Goal: Task Accomplishment & Management: Complete application form

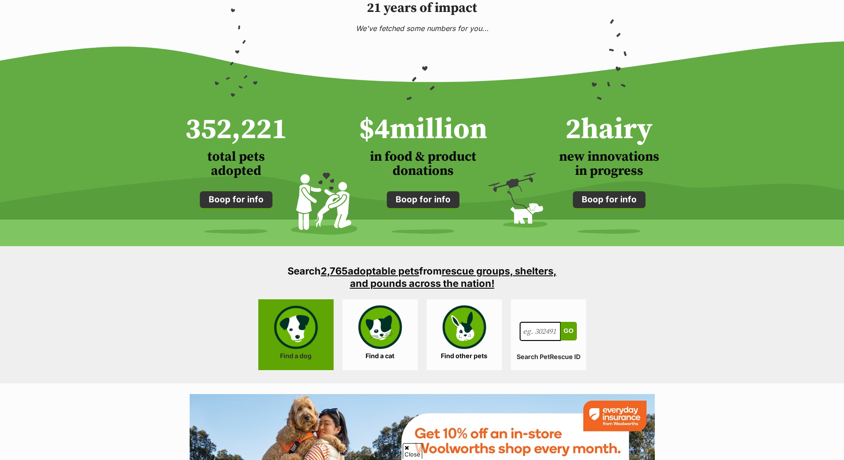
scroll to position [620, 0]
click at [300, 332] on link "Find a dog" at bounding box center [295, 334] width 75 height 71
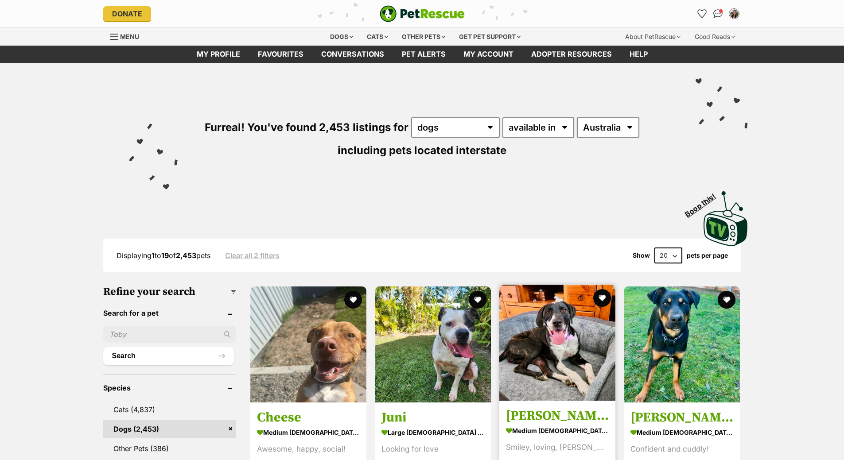
scroll to position [89, 0]
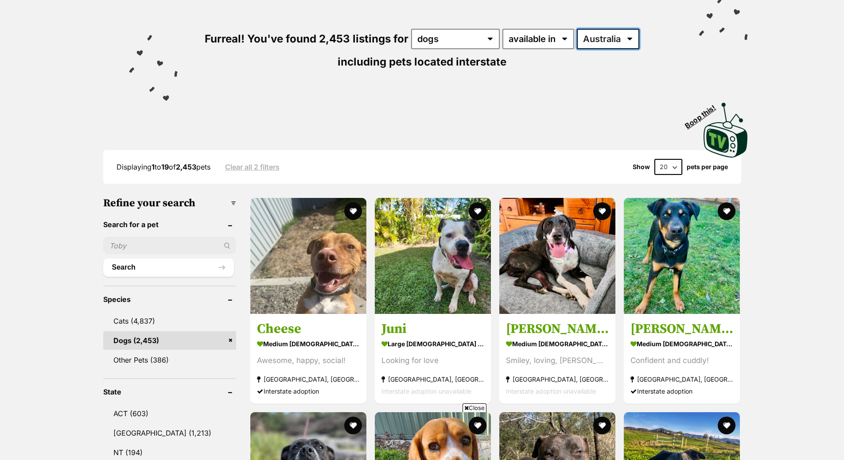
click at [601, 32] on select "Australia ACT NSW NT QLD SA TAS VIC WA" at bounding box center [608, 39] width 62 height 20
select select "VIC"
click at [577, 29] on select "Australia ACT NSW NT QLD SA TAS VIC WA" at bounding box center [608, 39] width 62 height 20
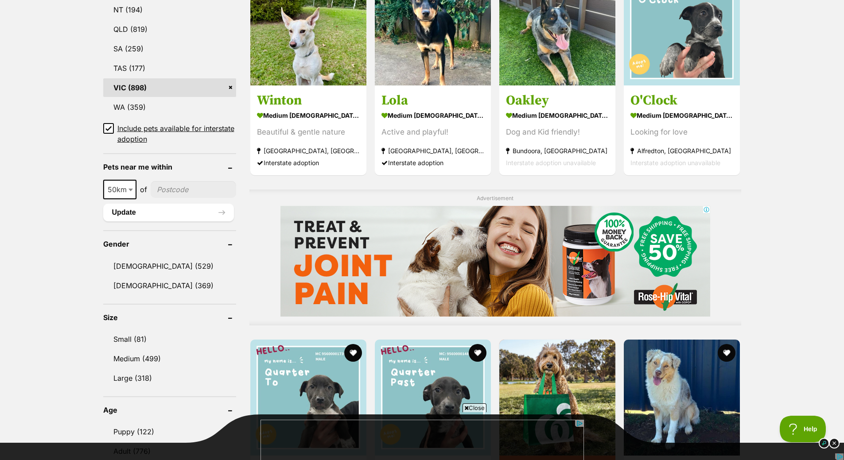
scroll to position [576, 0]
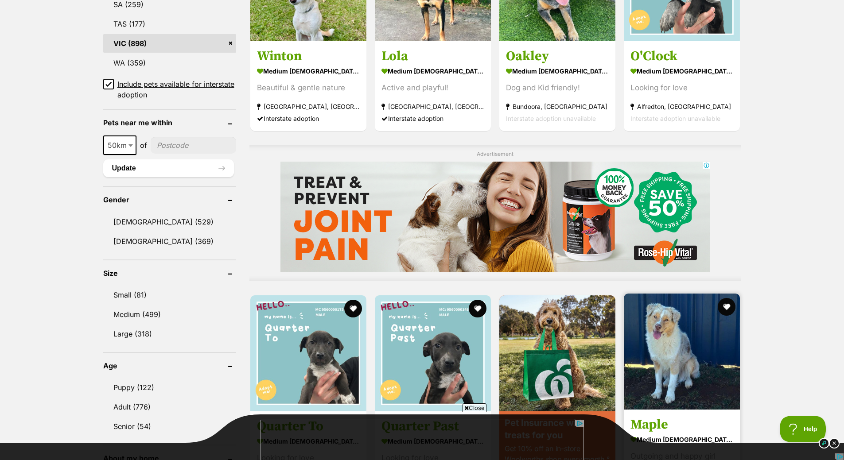
click at [700, 370] on img at bounding box center [682, 352] width 116 height 116
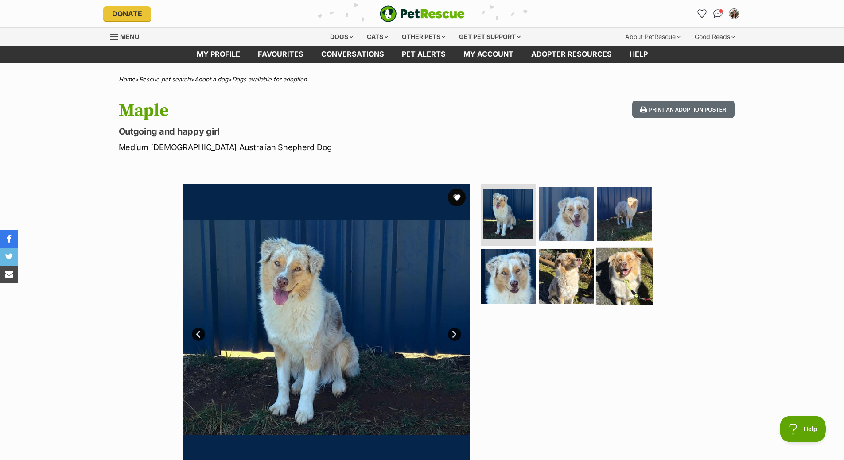
click at [621, 290] on img at bounding box center [624, 276] width 57 height 57
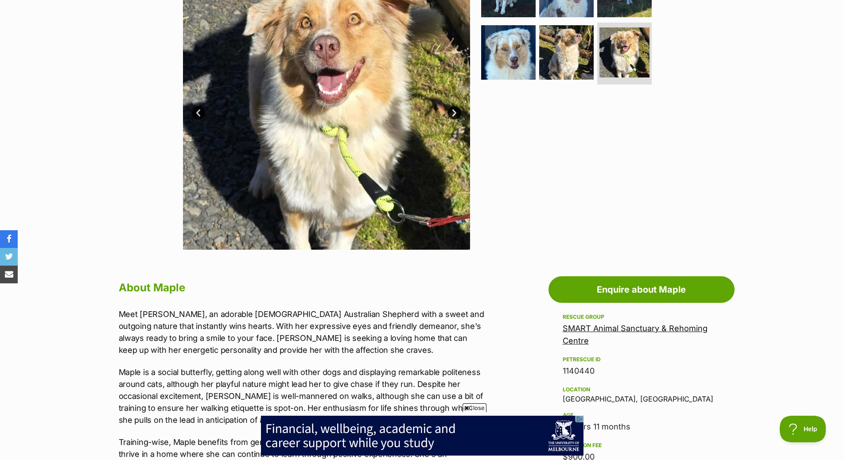
scroll to position [133, 0]
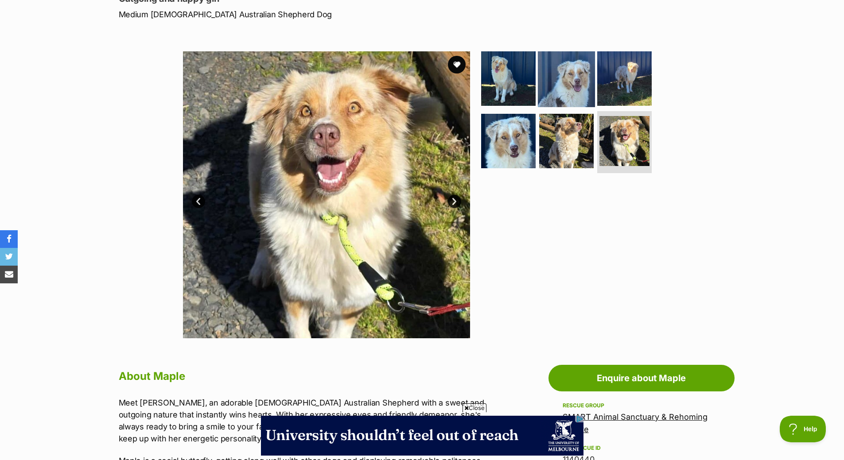
click at [574, 84] on img at bounding box center [566, 78] width 57 height 57
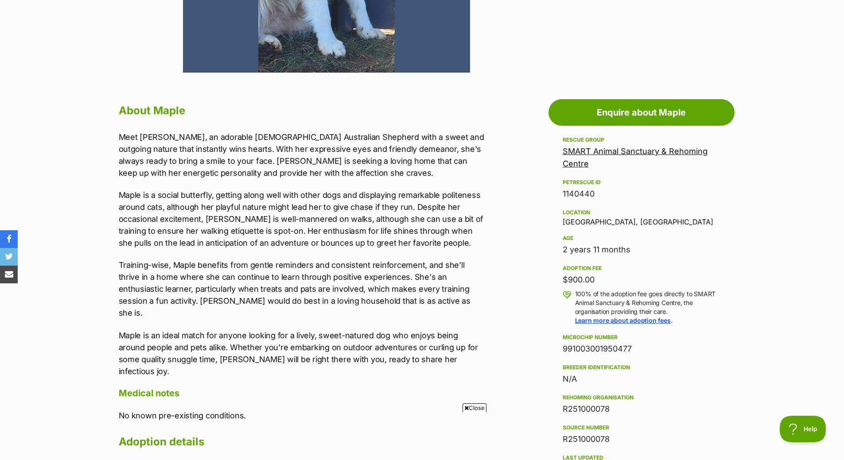
scroll to position [0, 0]
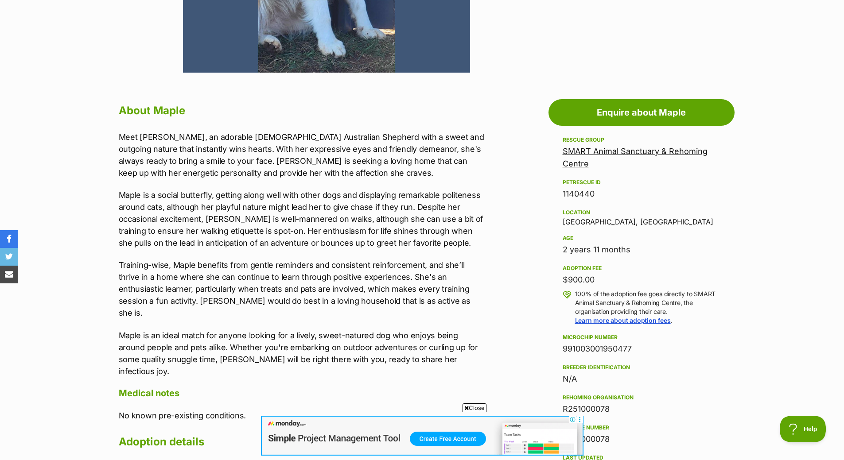
click at [578, 161] on link "SMART Animal Sanctuary & Rehoming Centre" at bounding box center [634, 158] width 145 height 22
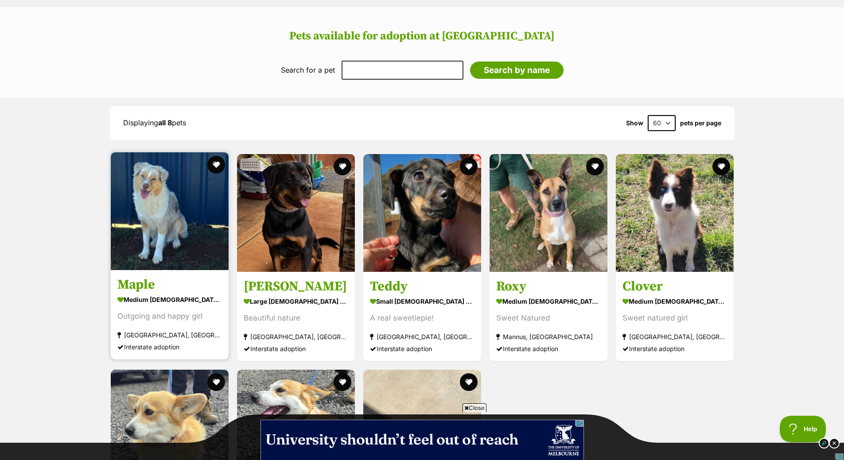
scroll to position [664, 0]
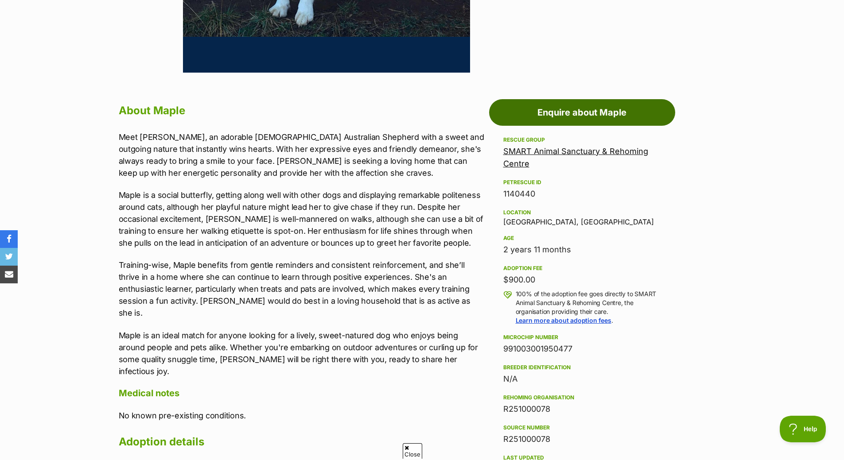
click at [562, 106] on link "Enquire about Maple" at bounding box center [582, 112] width 186 height 27
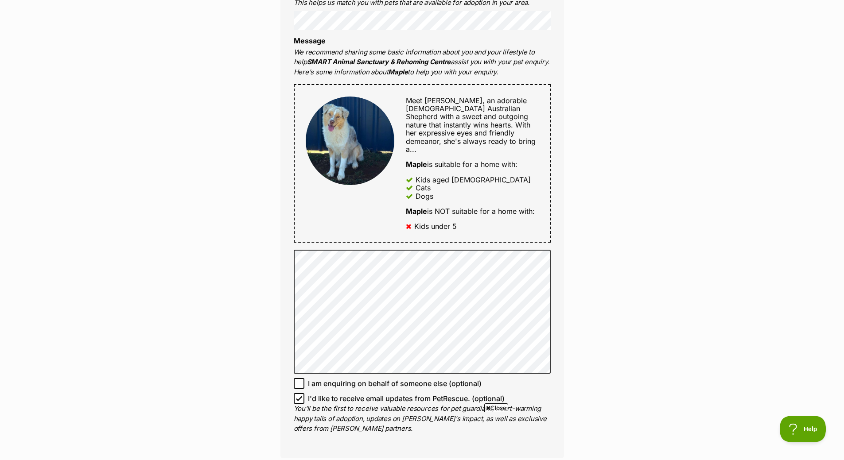
scroll to position [354, 0]
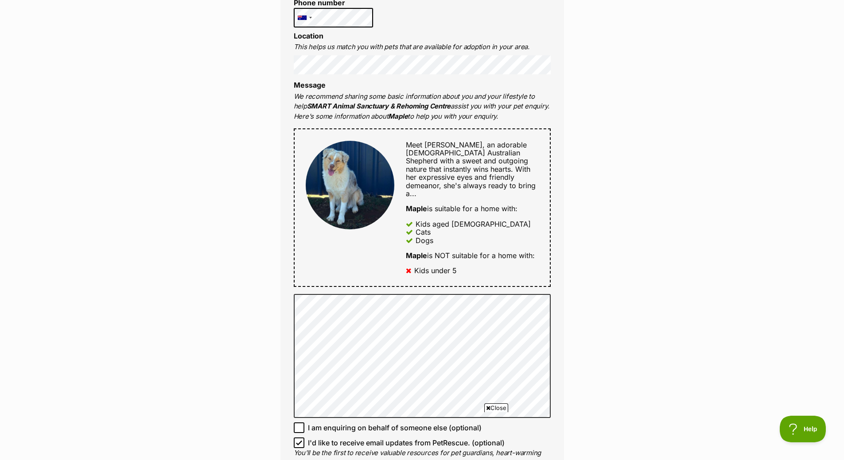
drag, startPoint x: 436, startPoint y: 266, endPoint x: 429, endPoint y: 272, distance: 9.1
click at [414, 268] on div "Meet Maple, an adorable 3-year-old Australian Shepherd with a sweet and outgoin…" at bounding box center [422, 207] width 257 height 159
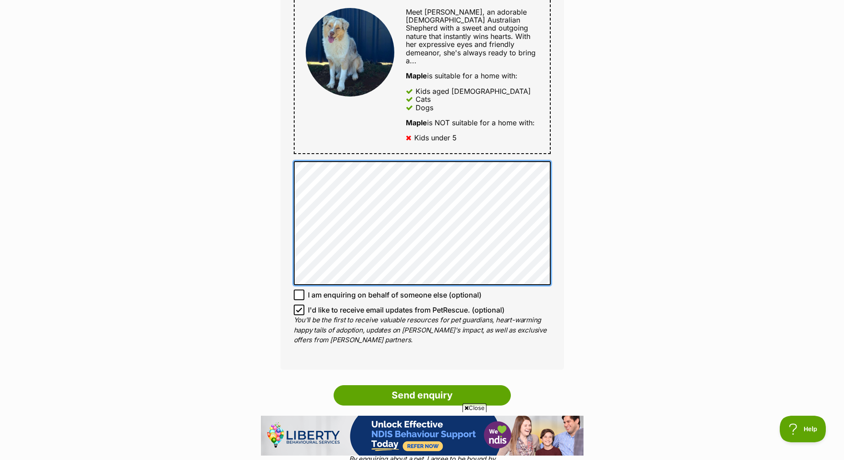
scroll to position [0, 0]
click at [250, 217] on div "Enquire about Maple Want to increase your chances of a successful enquiry? Upda…" at bounding box center [422, 113] width 844 height 1040
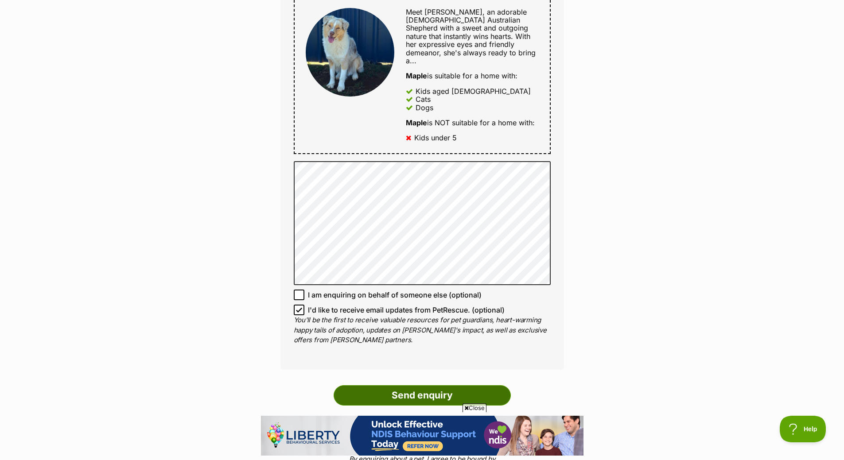
click at [399, 392] on input "Send enquiry" at bounding box center [422, 395] width 177 height 20
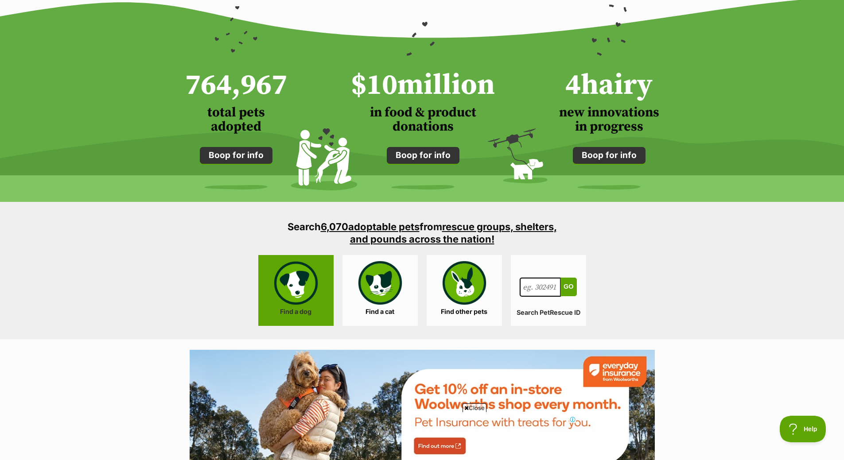
click at [318, 299] on link "Find a dog" at bounding box center [295, 290] width 75 height 71
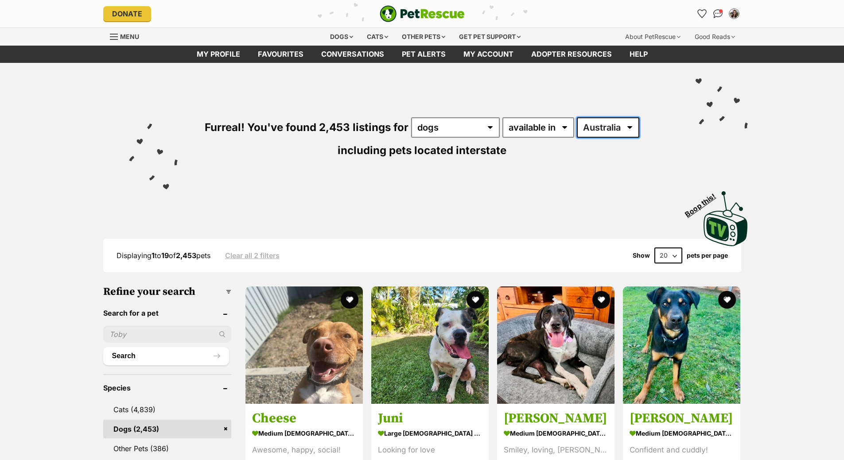
click at [618, 118] on select "Australia ACT NSW NT QLD SA TAS VIC WA" at bounding box center [608, 127] width 62 height 20
select select "VIC"
click at [577, 117] on select "Australia ACT NSW NT QLD SA TAS VIC WA" at bounding box center [608, 127] width 62 height 20
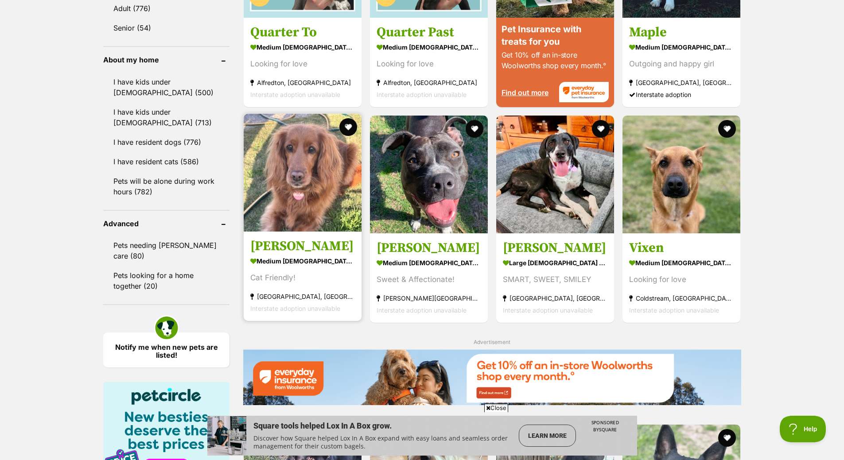
click at [312, 275] on div "Cat Friendly!" at bounding box center [302, 278] width 105 height 12
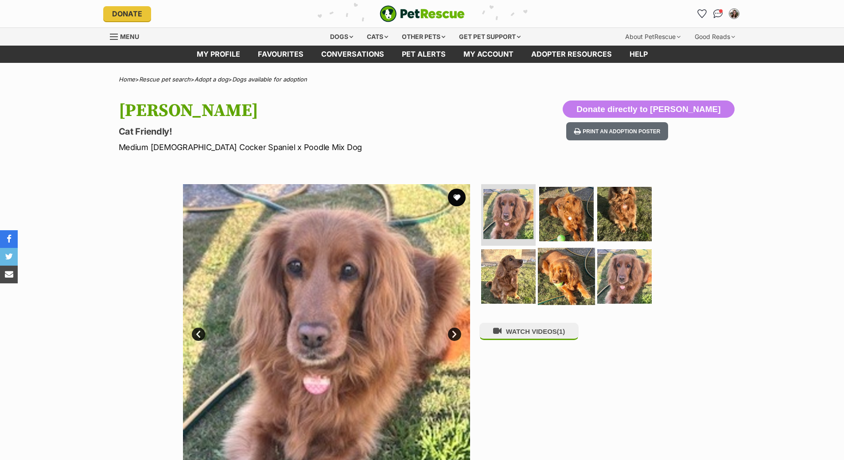
click at [567, 280] on img at bounding box center [566, 276] width 57 height 57
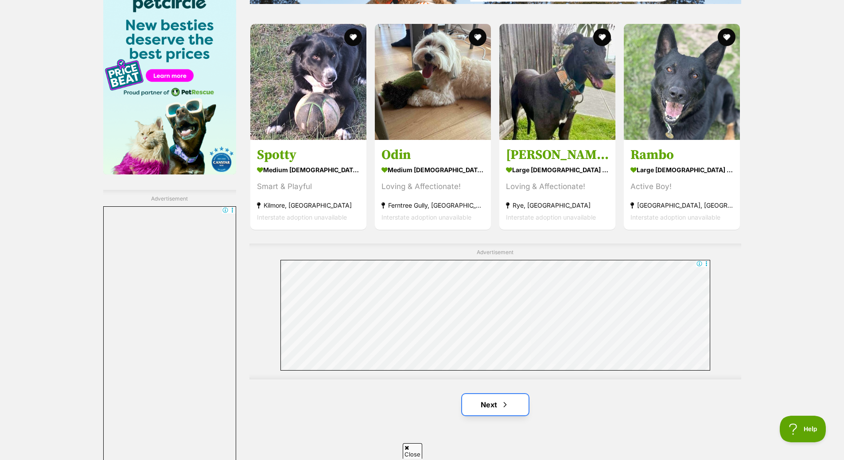
click at [499, 399] on link "Next" at bounding box center [495, 404] width 66 height 21
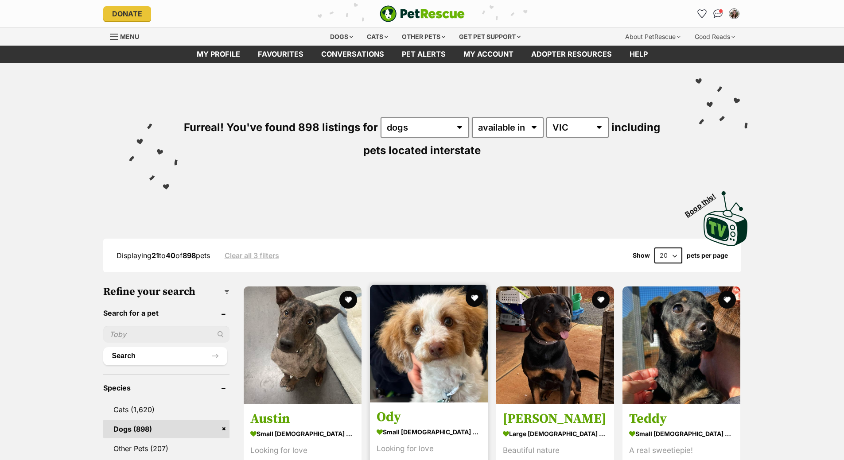
click at [442, 362] on img at bounding box center [429, 344] width 118 height 118
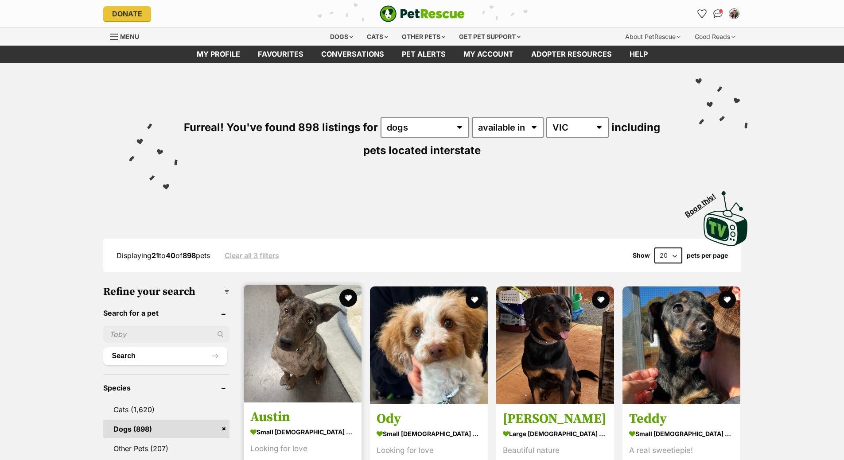
click at [279, 340] on img at bounding box center [303, 344] width 118 height 118
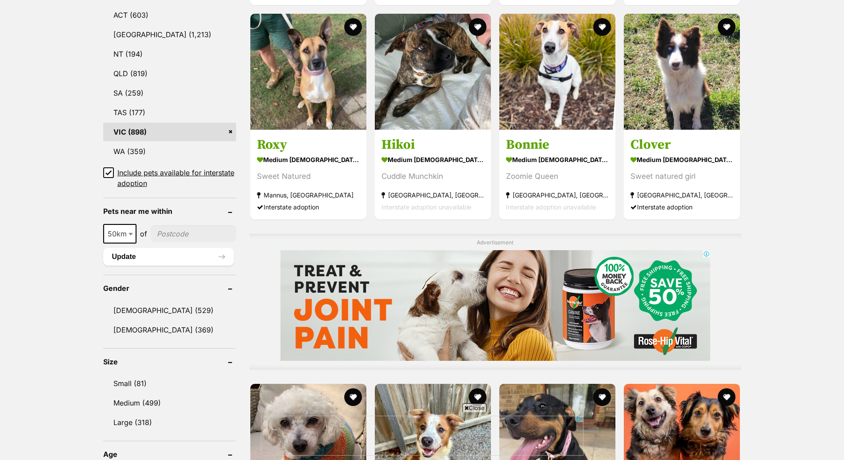
scroll to position [620, 0]
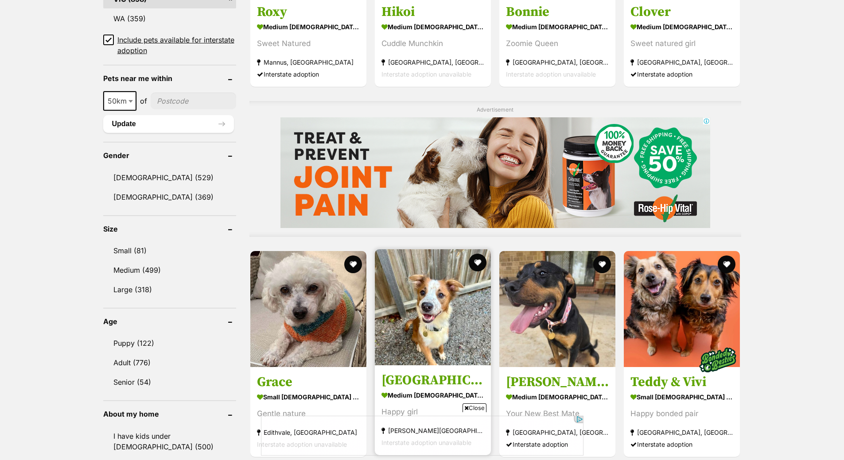
click at [432, 341] on img at bounding box center [433, 307] width 116 height 116
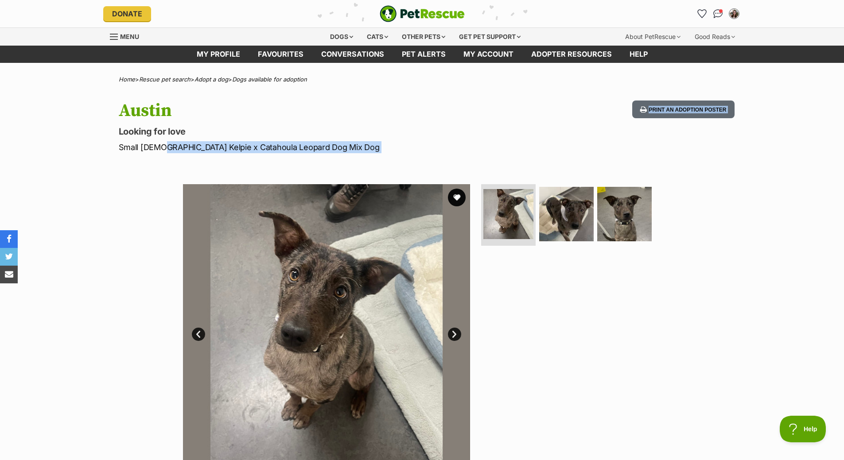
drag, startPoint x: 158, startPoint y: 147, endPoint x: 368, endPoint y: 154, distance: 210.1
click at [617, 221] on img at bounding box center [624, 213] width 57 height 57
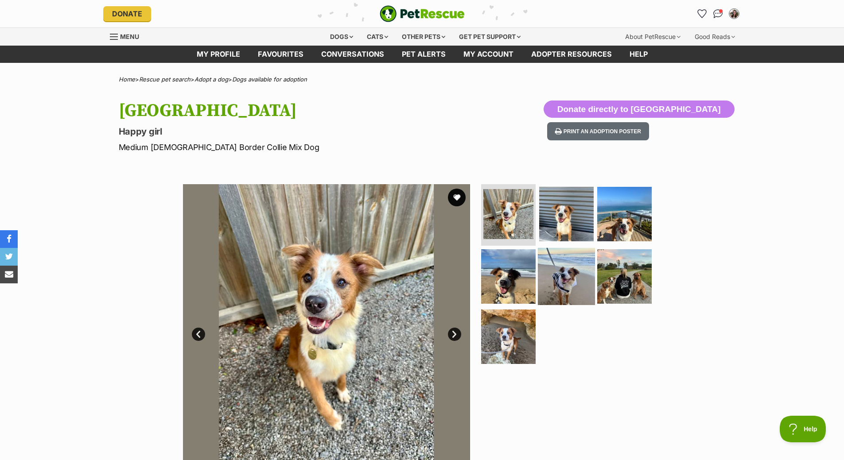
click at [571, 291] on img at bounding box center [566, 276] width 57 height 57
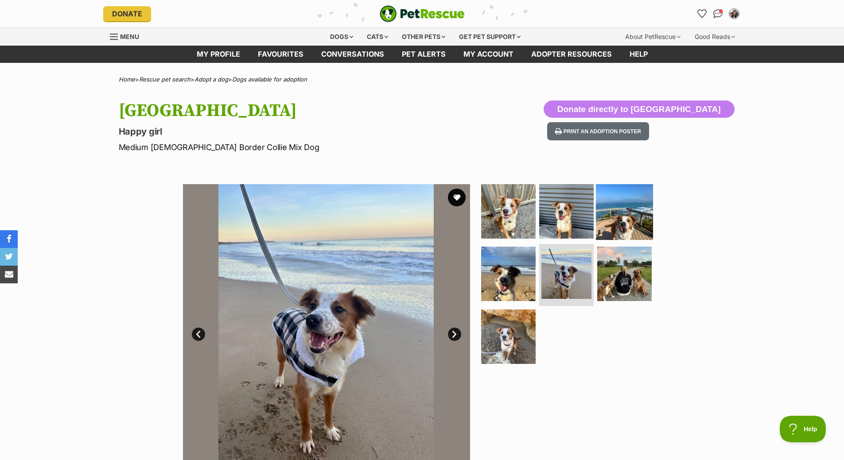
click at [611, 221] on img at bounding box center [624, 210] width 57 height 57
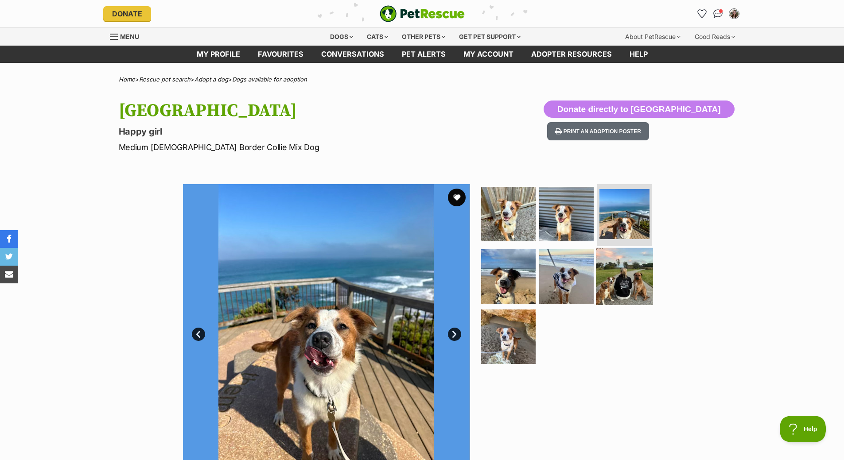
click at [623, 275] on img at bounding box center [624, 276] width 57 height 57
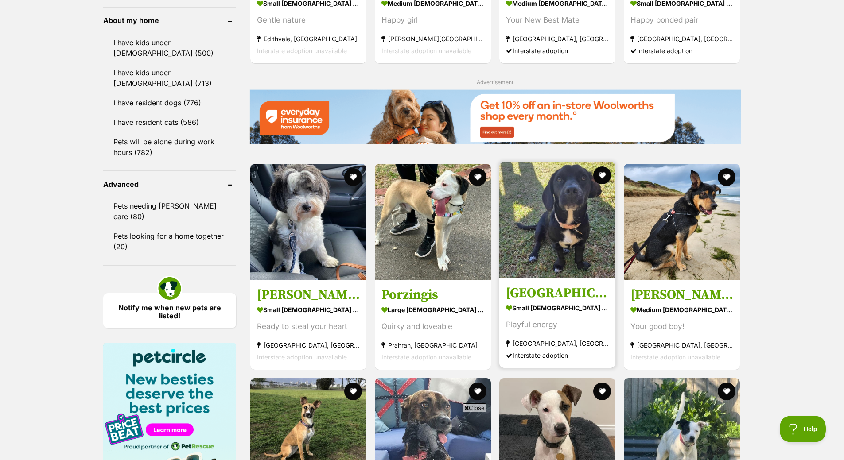
scroll to position [1058, 0]
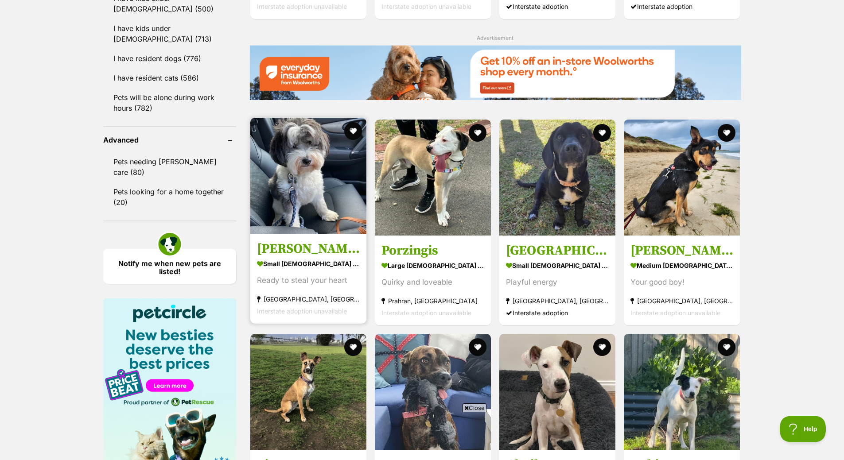
click at [285, 224] on img at bounding box center [308, 176] width 116 height 116
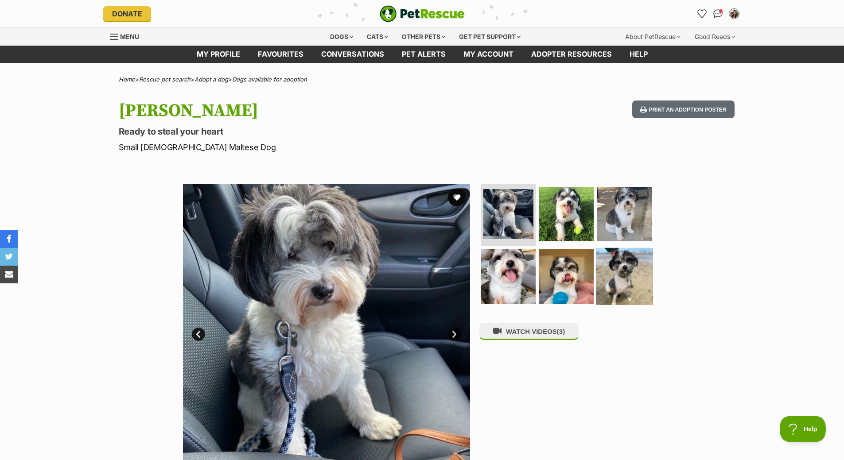
click at [629, 272] on img at bounding box center [624, 276] width 57 height 57
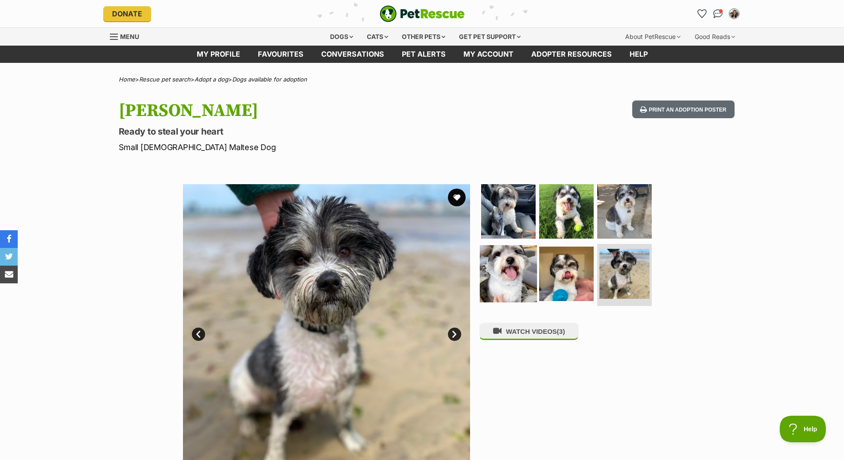
click at [496, 271] on img at bounding box center [508, 273] width 57 height 57
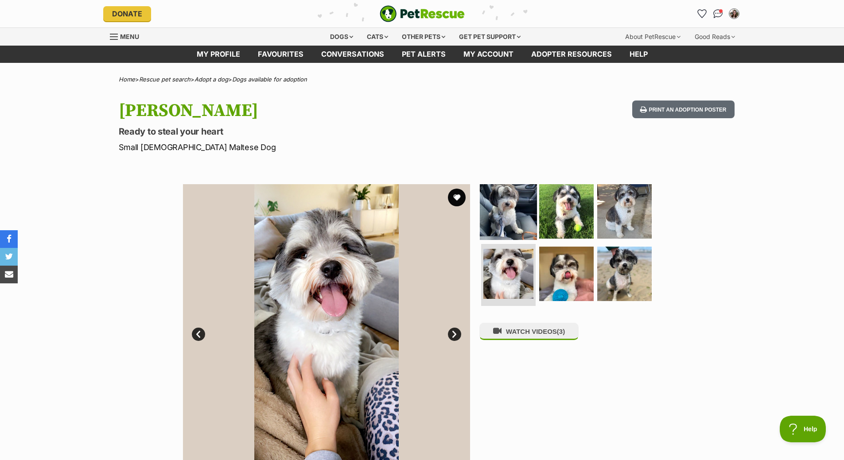
click at [508, 222] on img at bounding box center [508, 210] width 57 height 57
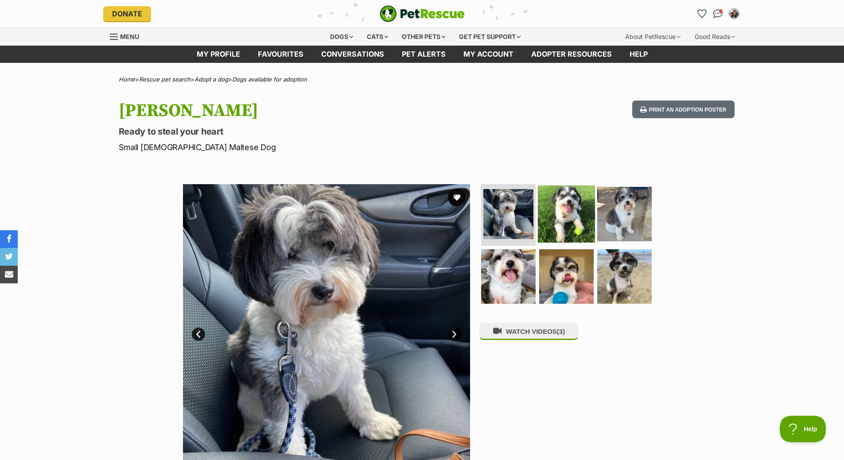
click at [561, 205] on img at bounding box center [566, 213] width 57 height 57
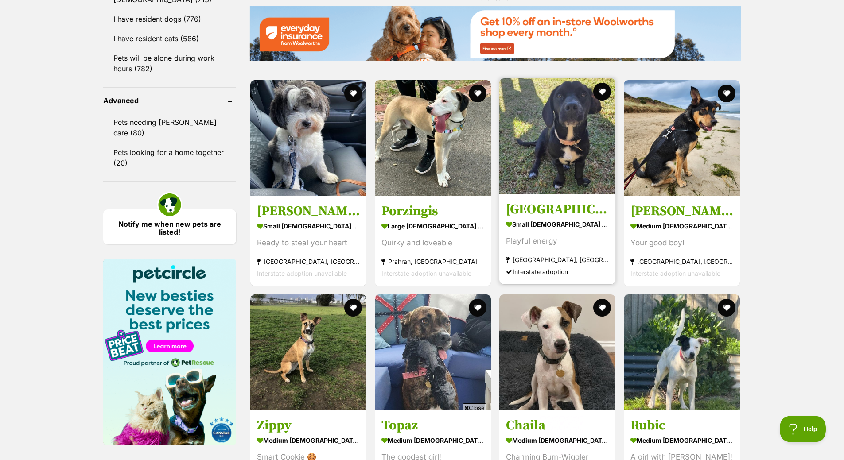
click at [584, 129] on img at bounding box center [557, 136] width 116 height 116
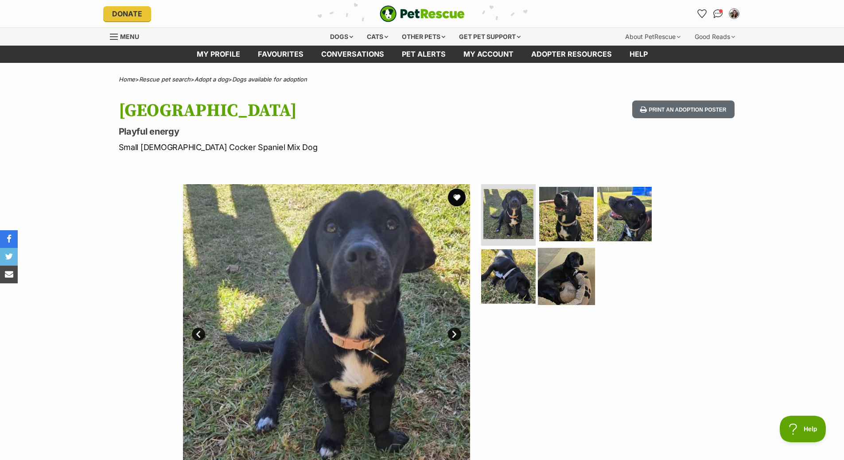
click at [587, 268] on img at bounding box center [566, 276] width 57 height 57
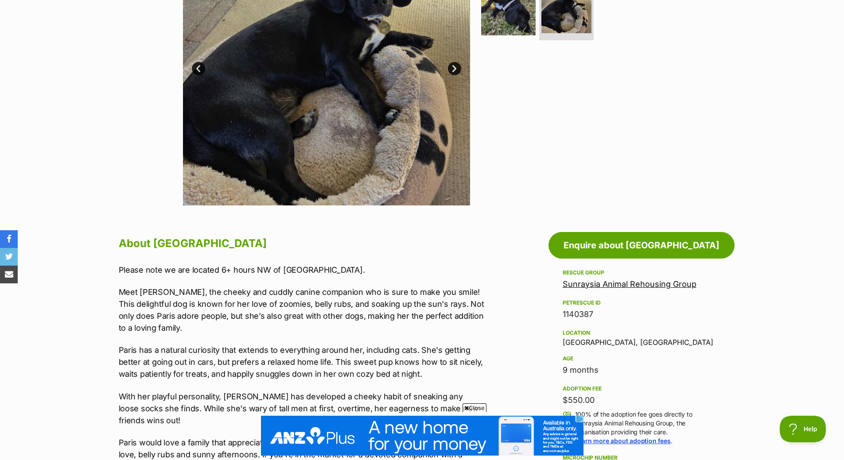
scroll to position [44, 0]
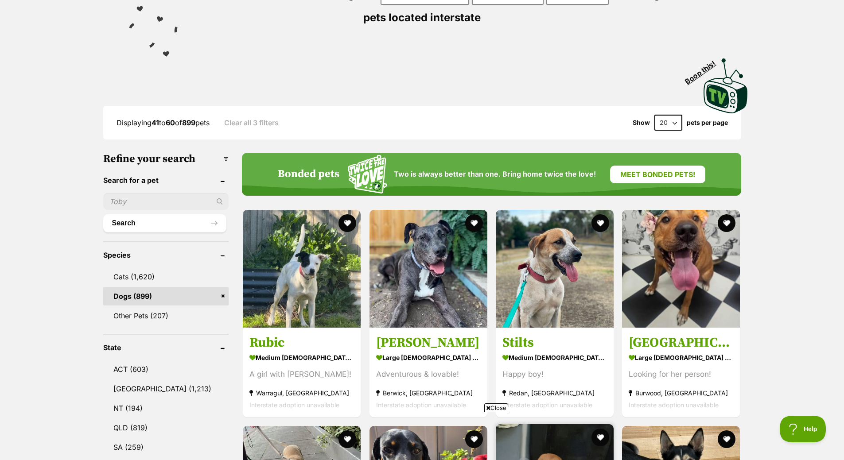
scroll to position [354, 0]
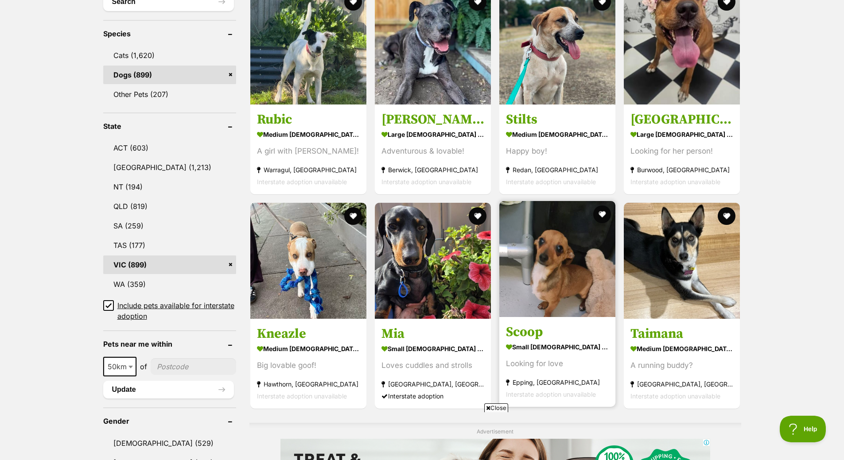
click at [573, 312] on img at bounding box center [557, 259] width 116 height 116
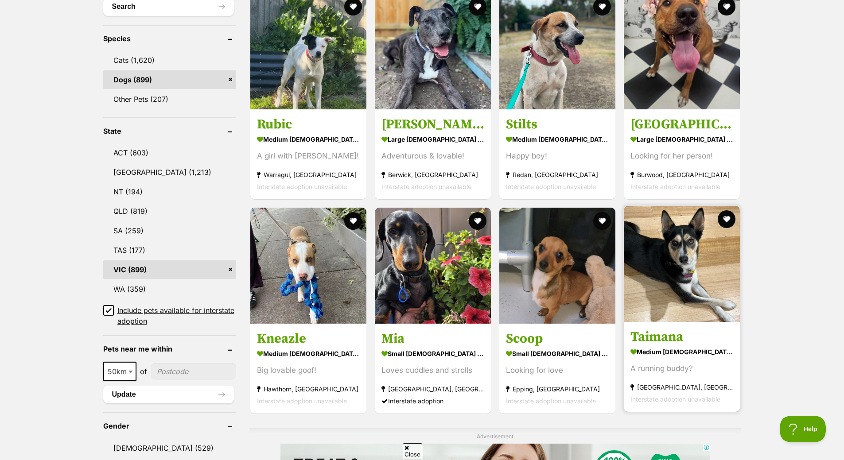
click at [676, 267] on img at bounding box center [682, 264] width 116 height 116
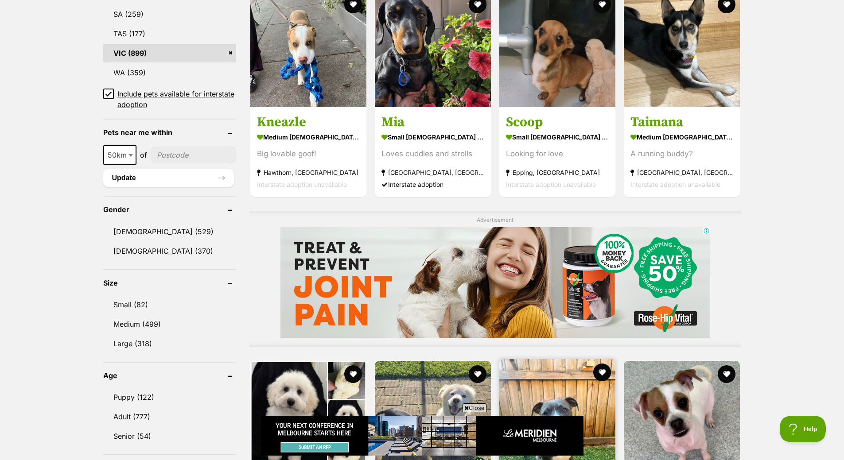
scroll to position [743, 0]
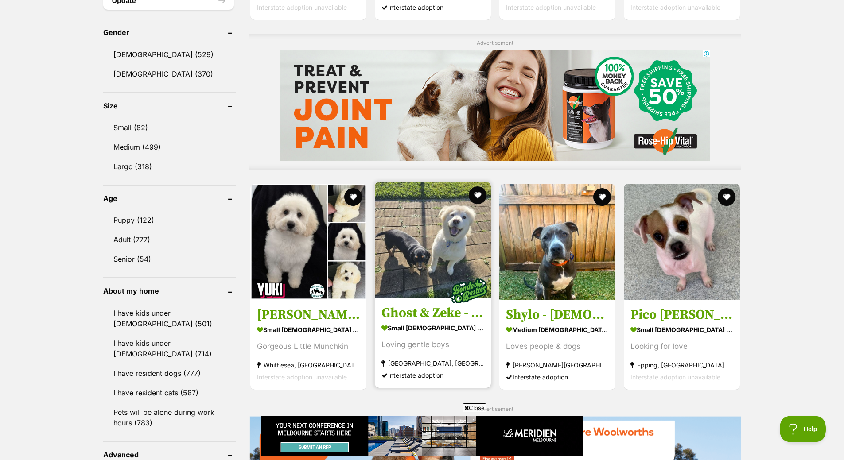
click at [447, 245] on img at bounding box center [433, 240] width 116 height 116
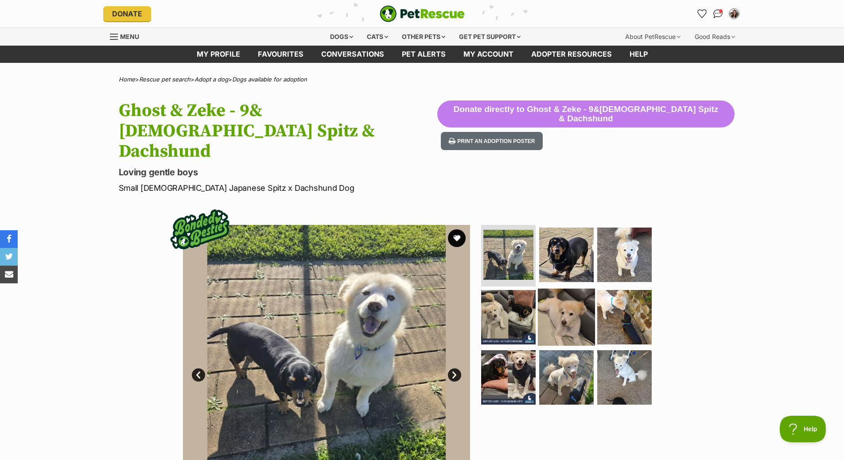
click at [577, 289] on img at bounding box center [566, 317] width 57 height 57
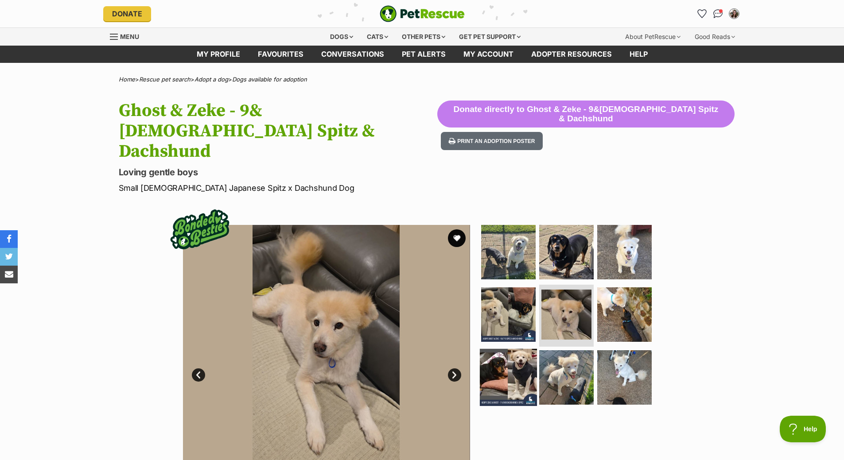
click at [511, 349] on img at bounding box center [508, 377] width 57 height 57
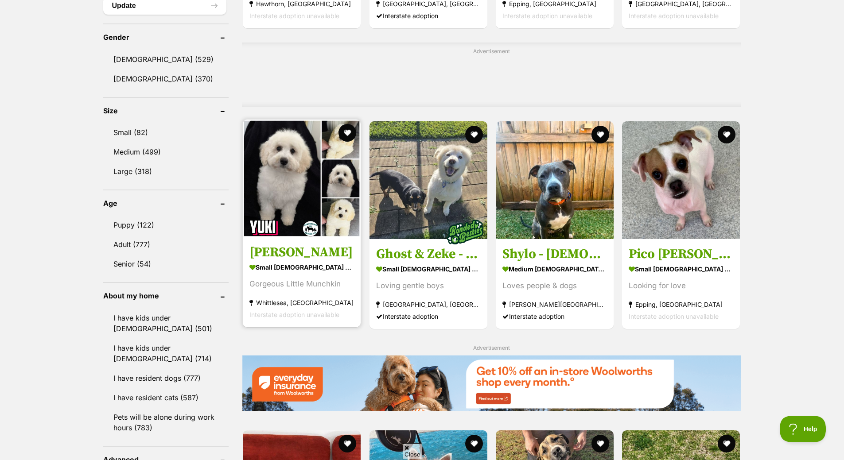
click at [306, 204] on img at bounding box center [302, 179] width 118 height 118
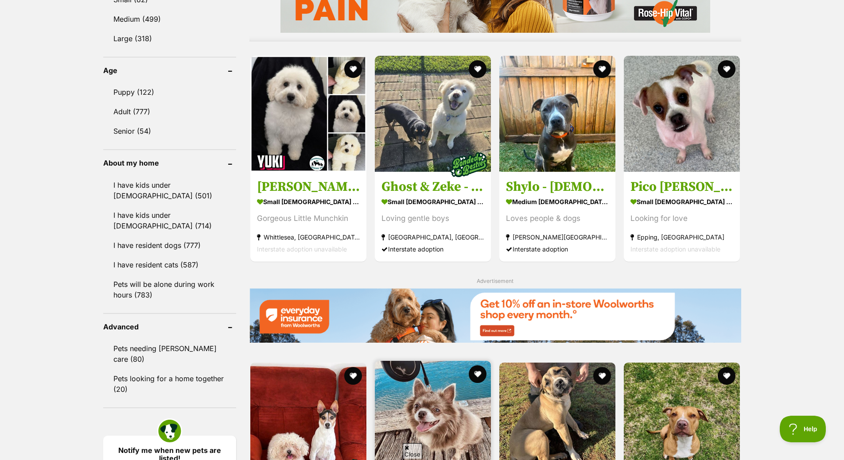
scroll to position [1048, 0]
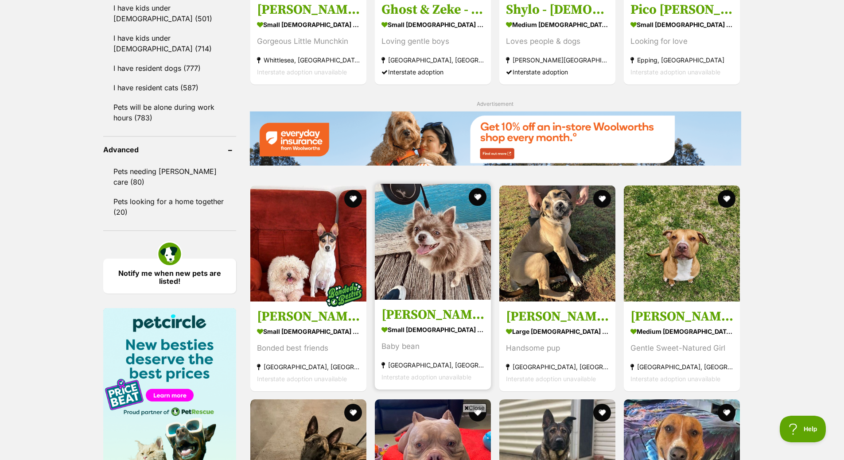
click at [447, 257] on img at bounding box center [433, 242] width 116 height 116
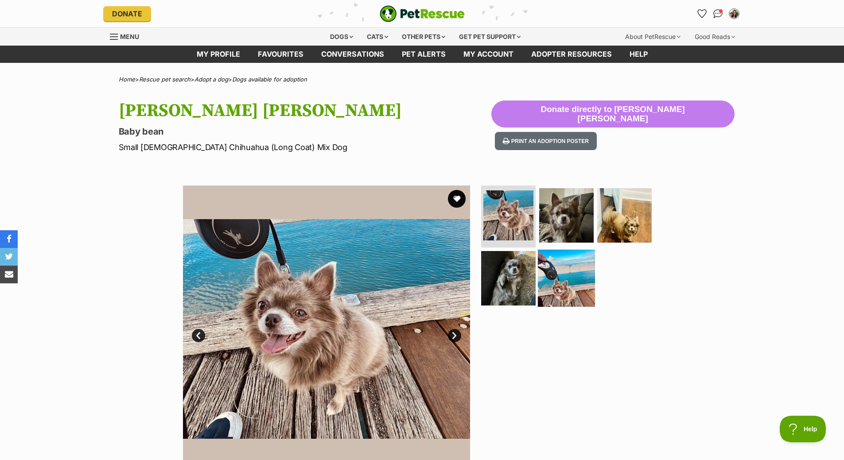
click at [556, 295] on img at bounding box center [566, 278] width 57 height 57
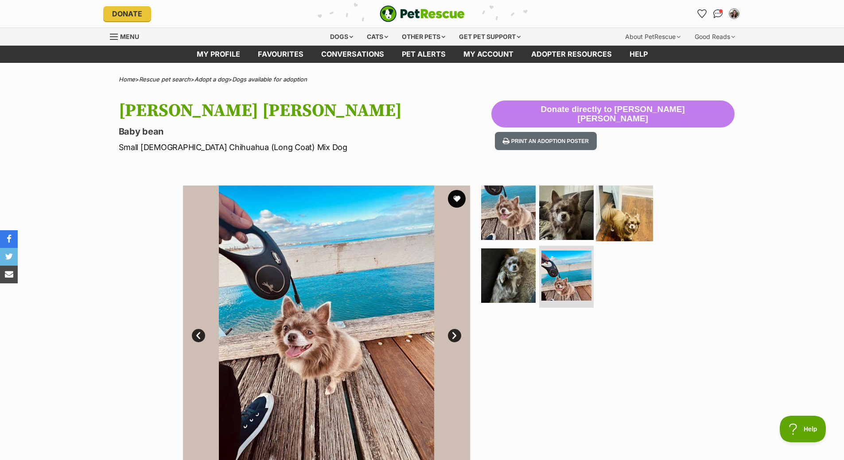
click at [621, 220] on img at bounding box center [624, 212] width 57 height 57
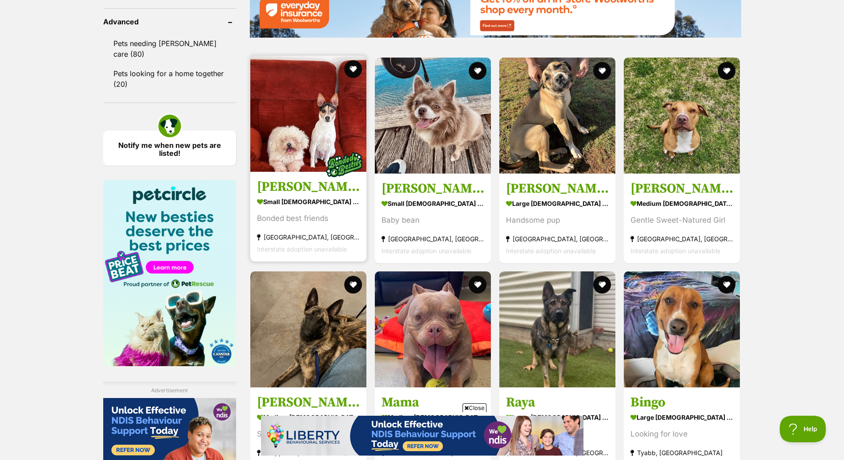
click at [297, 143] on img at bounding box center [308, 114] width 116 height 116
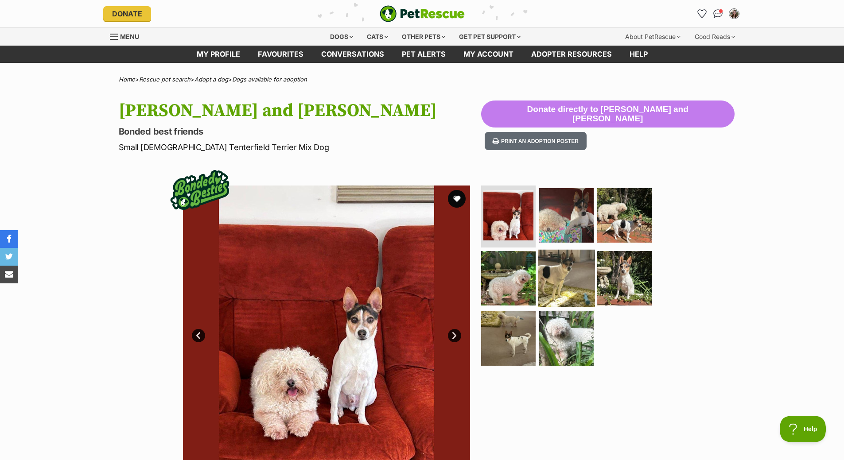
click at [574, 293] on img at bounding box center [566, 278] width 57 height 57
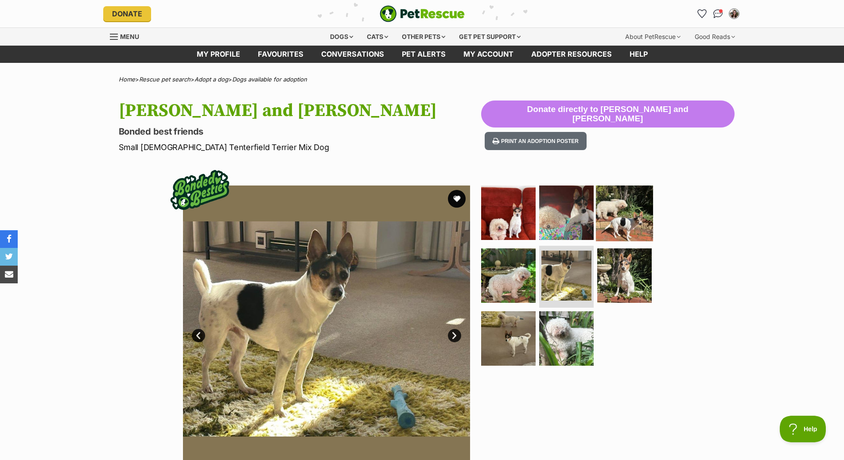
click at [613, 232] on img at bounding box center [624, 212] width 57 height 57
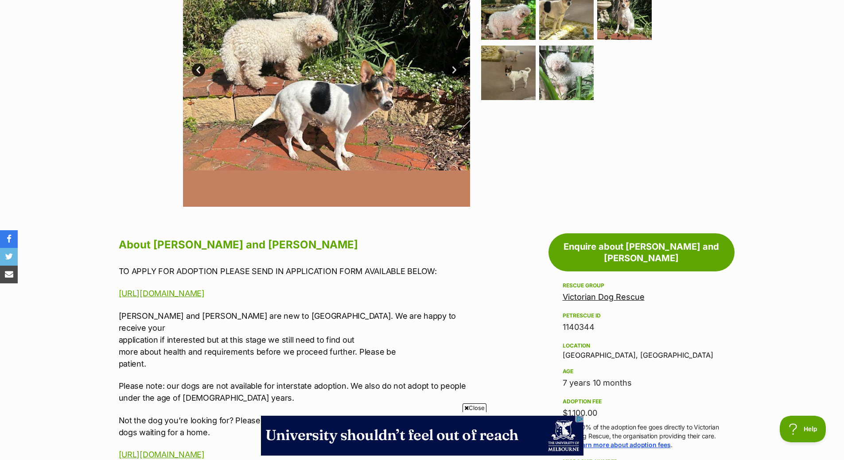
scroll to position [133, 0]
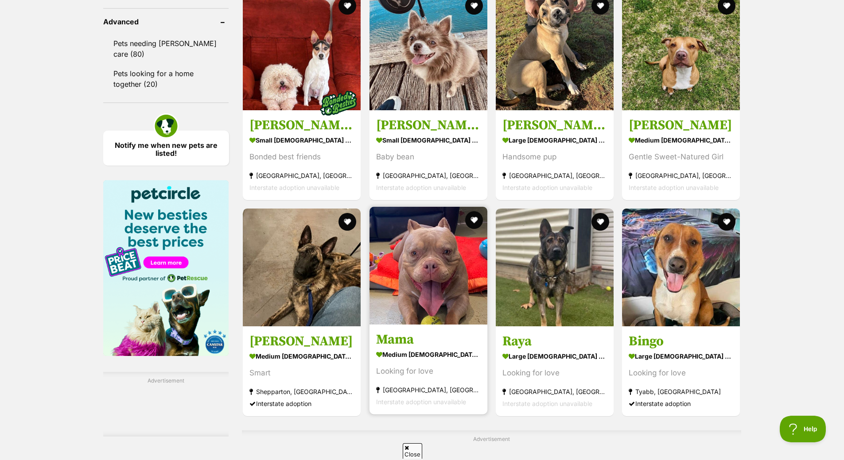
click at [427, 292] on img at bounding box center [428, 266] width 118 height 118
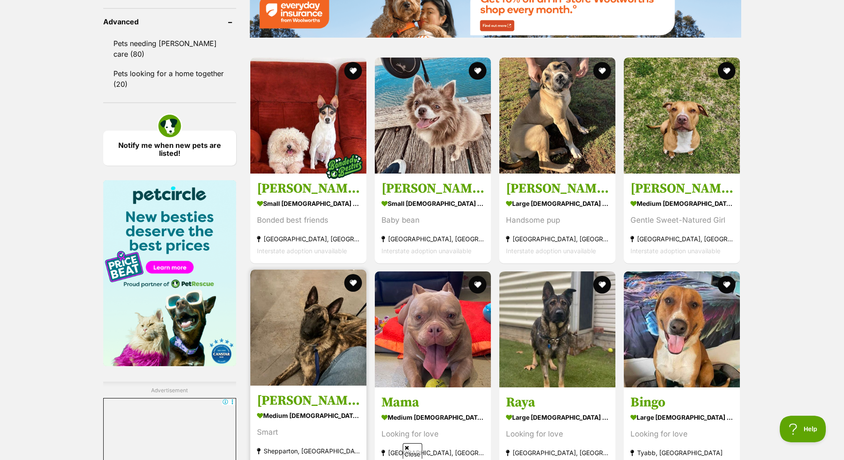
click at [299, 327] on img at bounding box center [308, 328] width 116 height 116
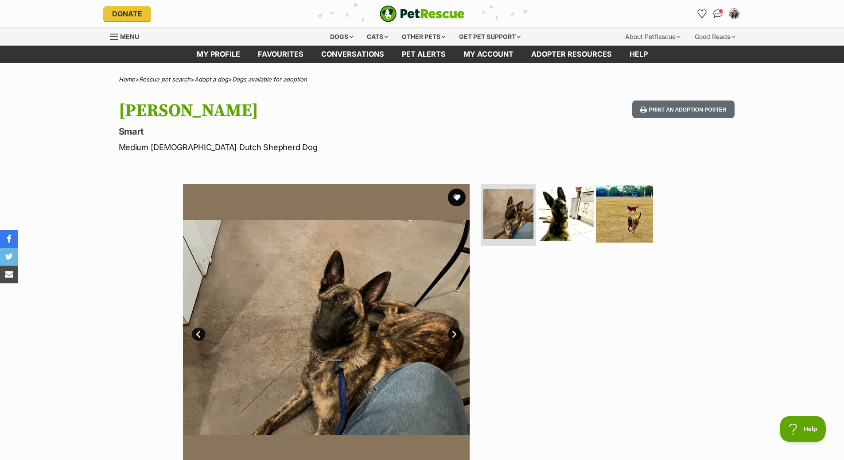
click at [632, 214] on img at bounding box center [624, 213] width 57 height 57
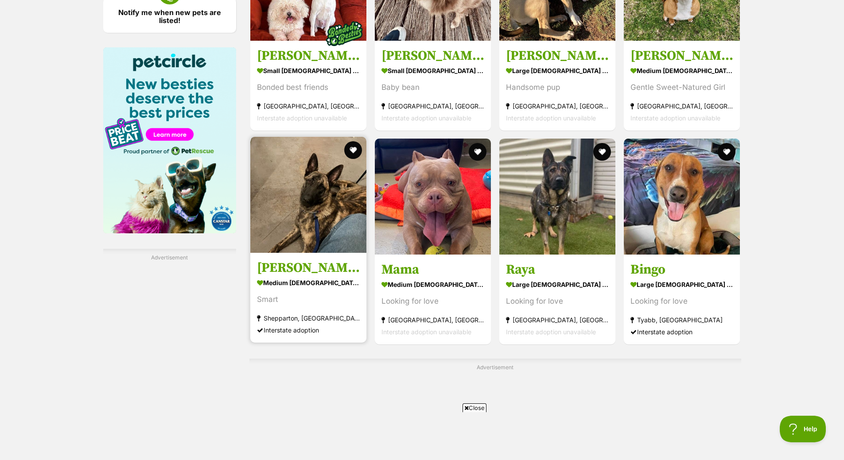
scroll to position [1442, 0]
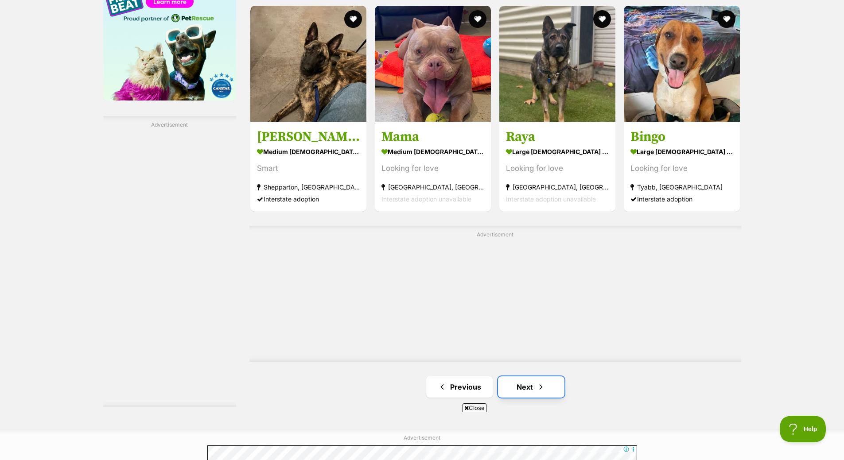
click at [546, 382] on link "Next" at bounding box center [531, 386] width 66 height 21
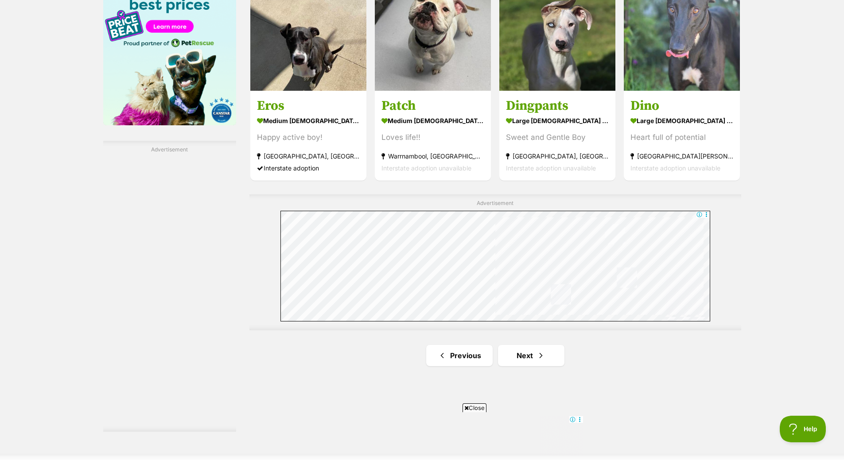
scroll to position [1462, 0]
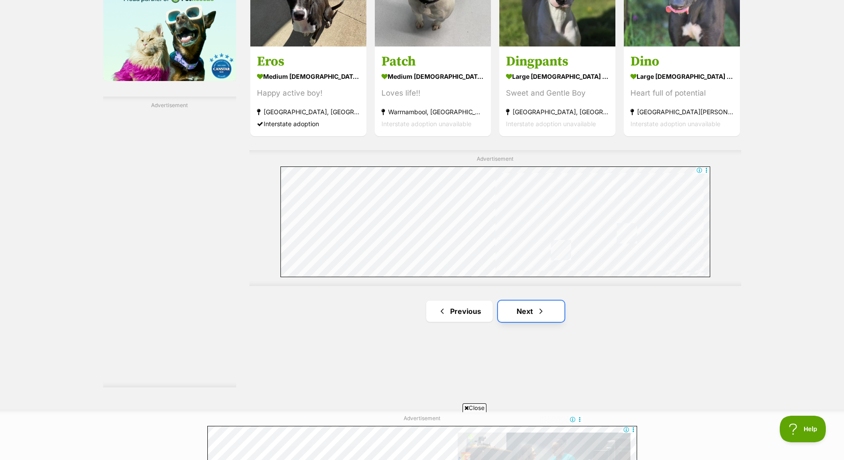
click at [540, 319] on link "Next" at bounding box center [531, 311] width 66 height 21
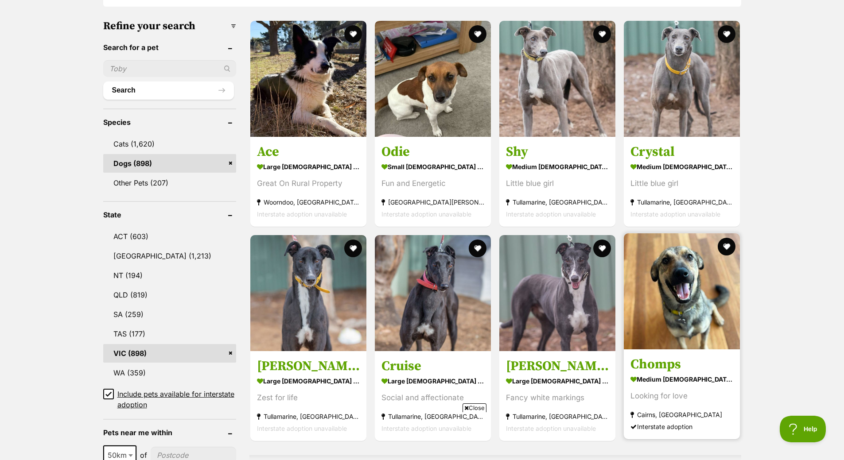
click at [701, 335] on img at bounding box center [682, 291] width 116 height 116
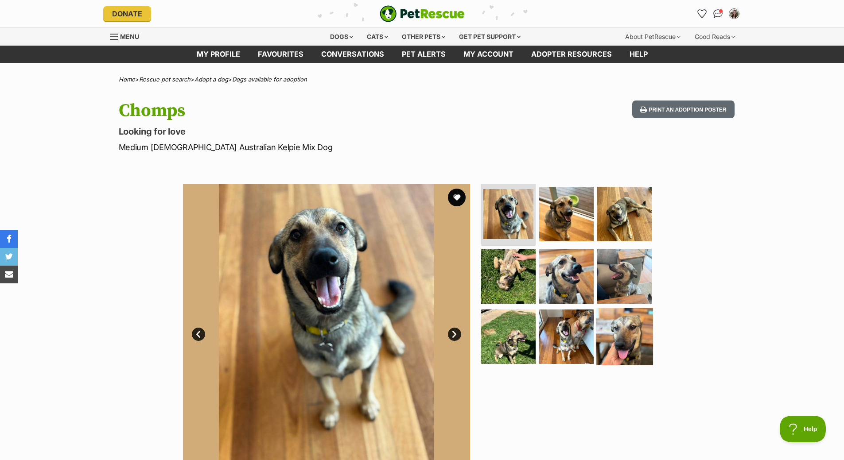
click at [618, 334] on img at bounding box center [624, 336] width 57 height 57
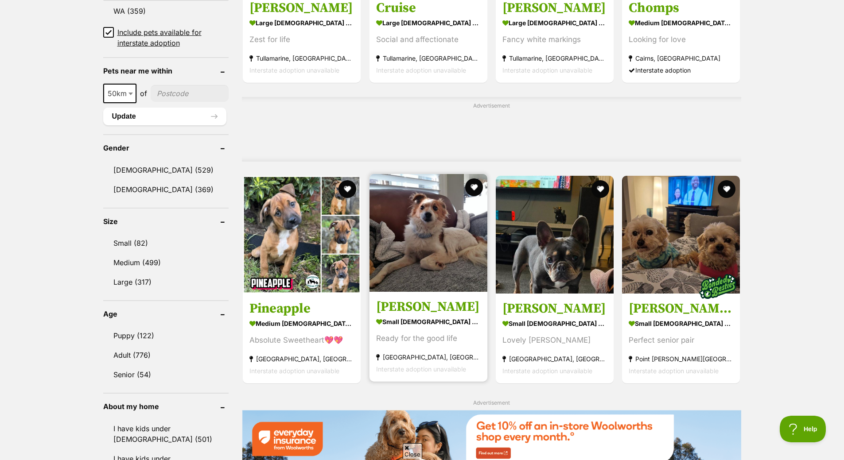
click at [449, 265] on img at bounding box center [428, 233] width 118 height 118
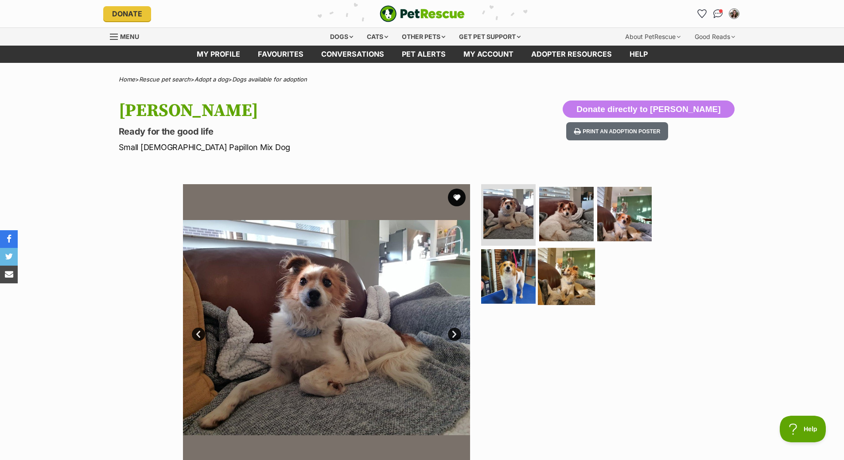
click at [579, 279] on img at bounding box center [566, 276] width 57 height 57
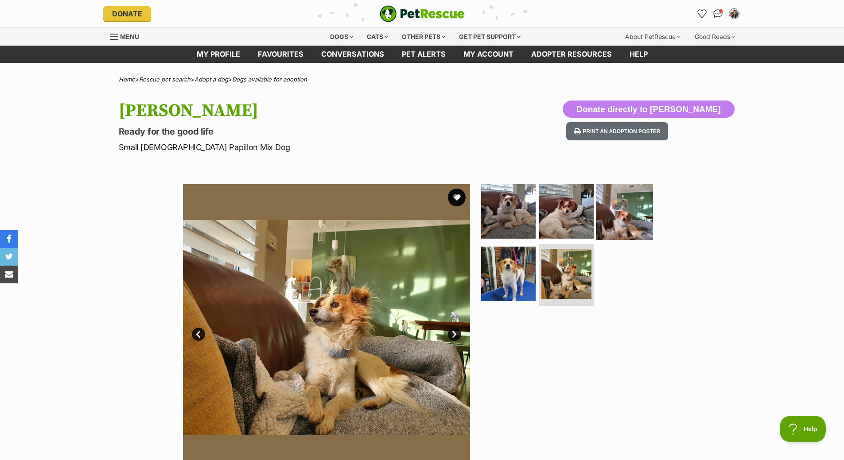
click at [620, 230] on img at bounding box center [624, 210] width 57 height 57
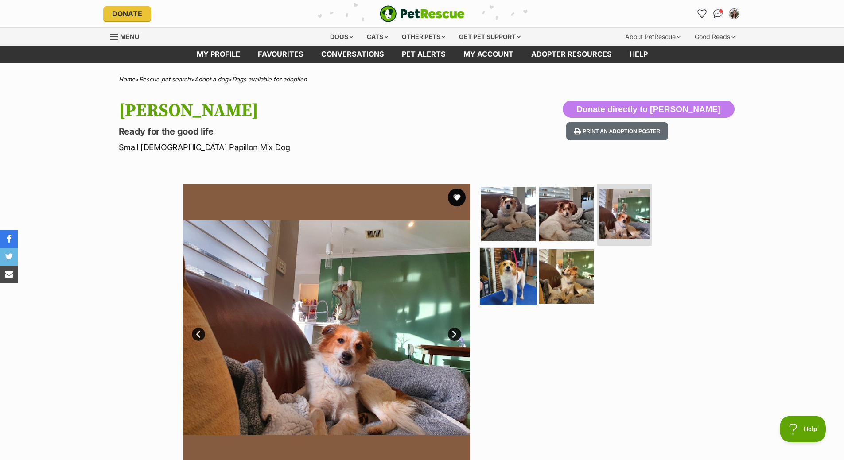
click at [523, 277] on img at bounding box center [508, 276] width 57 height 57
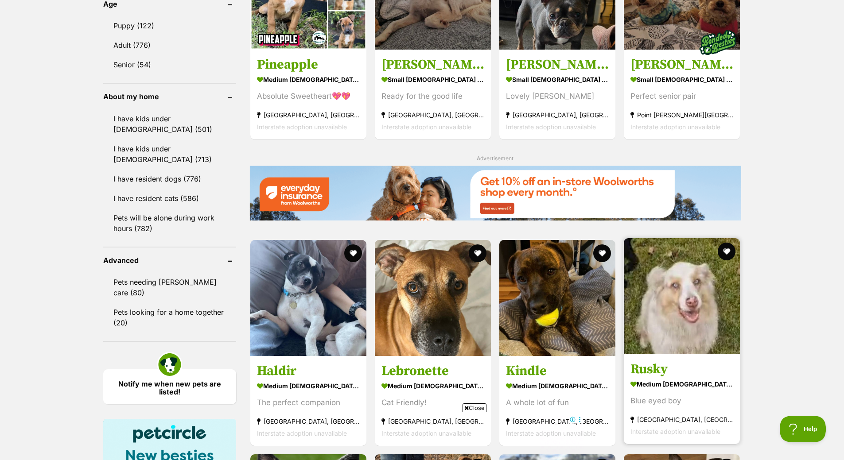
click at [689, 314] on img at bounding box center [682, 296] width 116 height 116
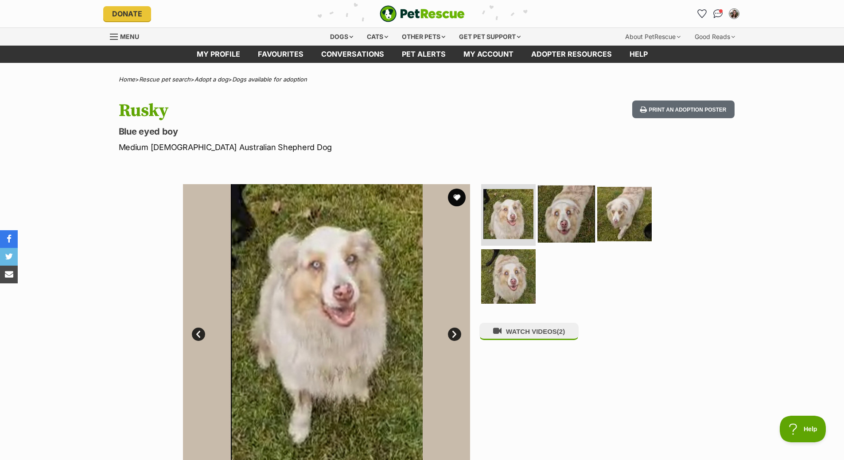
click at [584, 229] on img at bounding box center [566, 213] width 57 height 57
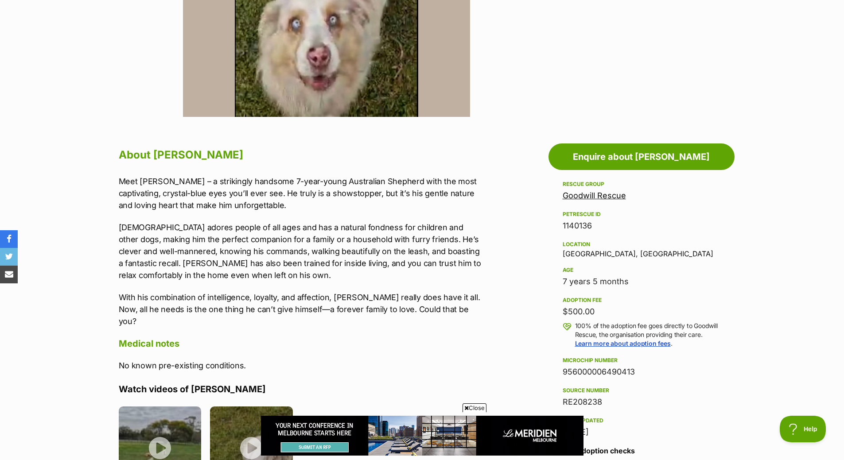
scroll to position [221, 0]
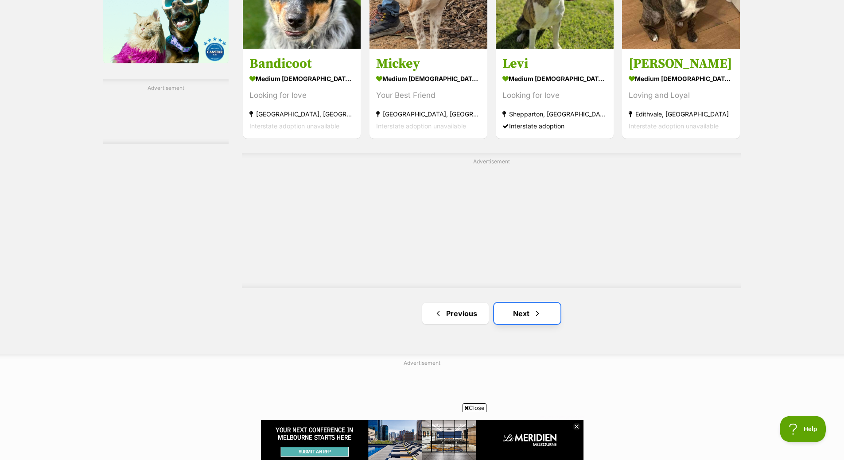
click at [542, 313] on link "Next" at bounding box center [527, 313] width 66 height 21
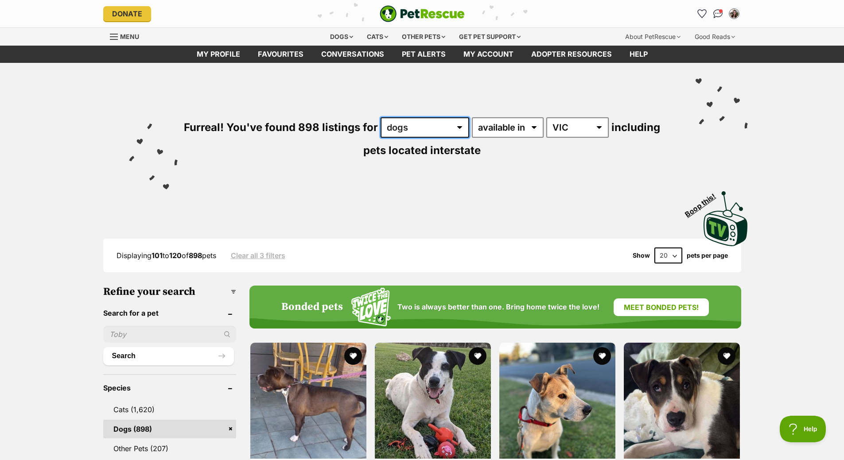
click at [434, 129] on select "any type of pet cats dogs other pets" at bounding box center [424, 127] width 89 height 20
select select "Cats"
click at [380, 117] on select "any type of pet cats dogs other pets" at bounding box center [424, 127] width 89 height 20
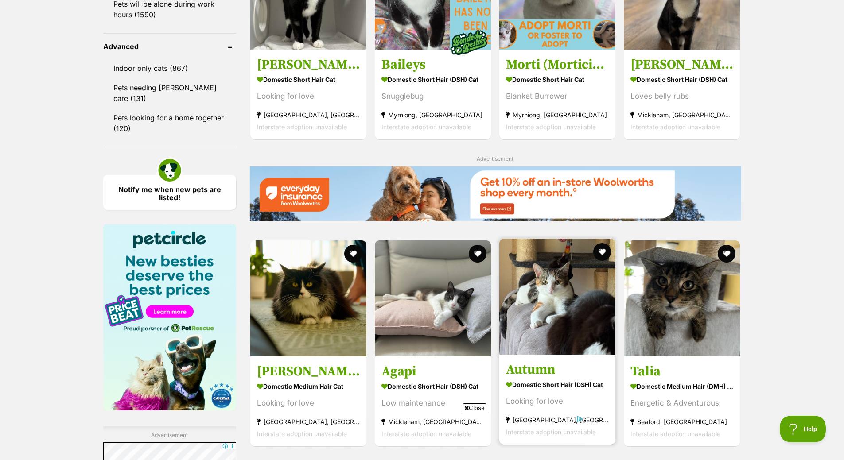
scroll to position [1284, 0]
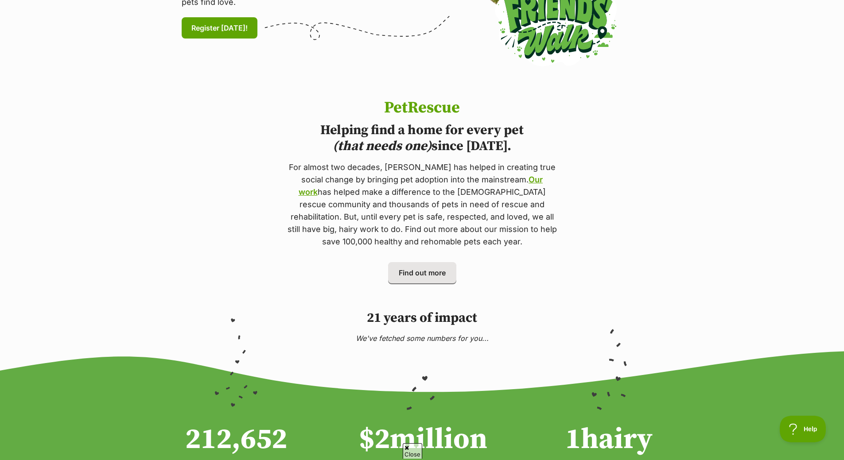
scroll to position [620, 0]
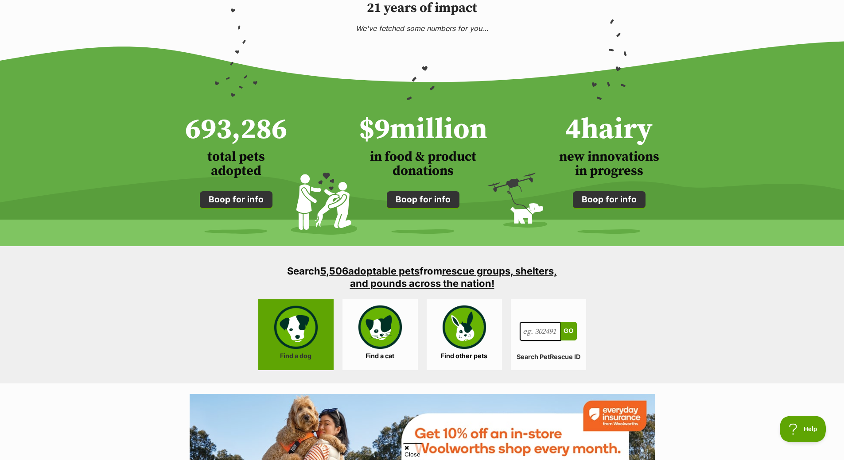
click at [320, 327] on link "Find a dog" at bounding box center [295, 334] width 75 height 71
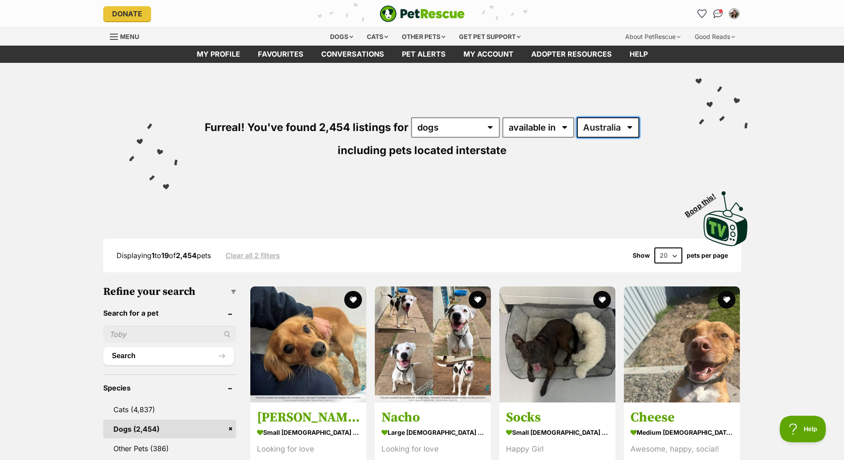
click at [592, 132] on select "Australia ACT NSW NT QLD SA TAS VIC WA" at bounding box center [608, 127] width 62 height 20
drag, startPoint x: 616, startPoint y: 123, endPoint x: 610, endPoint y: 136, distance: 13.5
click at [616, 123] on select "Australia ACT NSW NT QLD SA TAS VIC WA" at bounding box center [608, 127] width 62 height 20
select select "VIC"
click at [577, 117] on select "Australia ACT NSW NT QLD SA TAS VIC WA" at bounding box center [608, 127] width 62 height 20
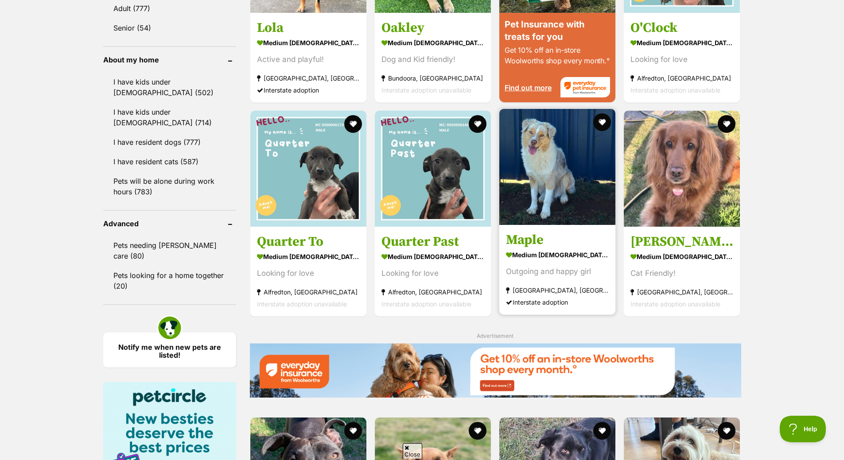
scroll to position [930, 0]
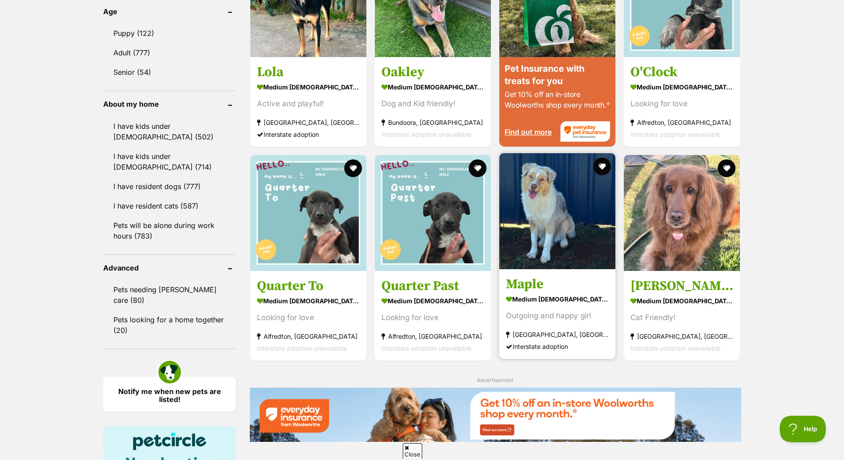
click at [549, 238] on img at bounding box center [557, 211] width 116 height 116
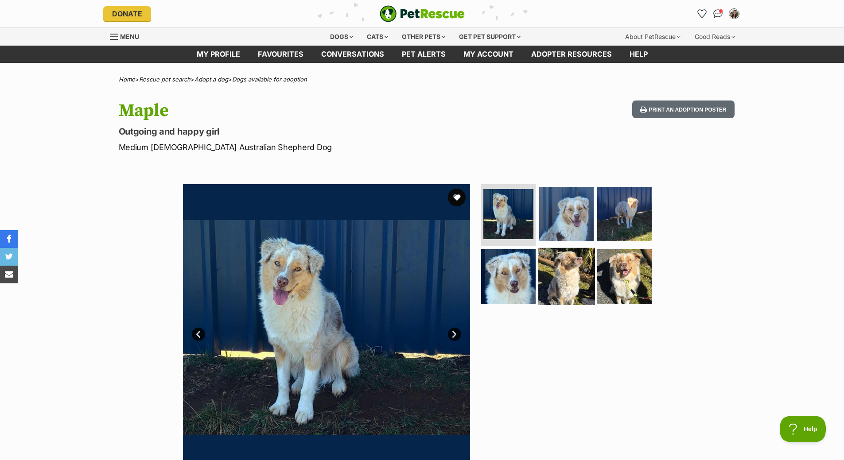
click at [586, 271] on img at bounding box center [566, 276] width 57 height 57
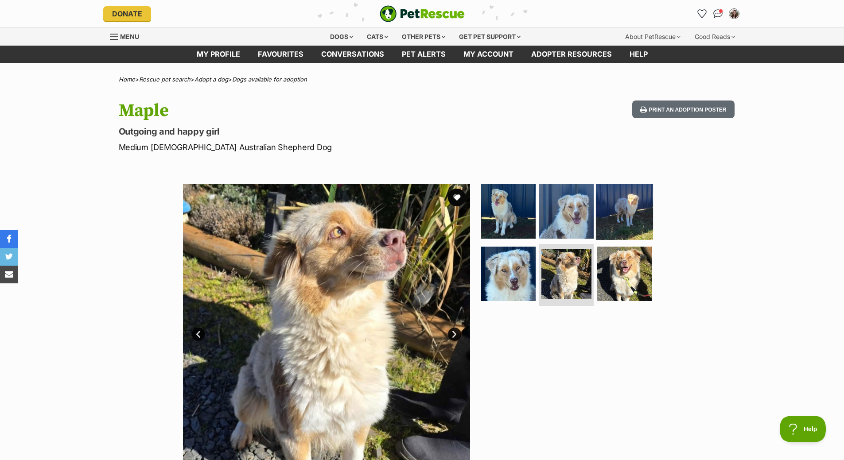
click at [643, 229] on img at bounding box center [624, 210] width 57 height 57
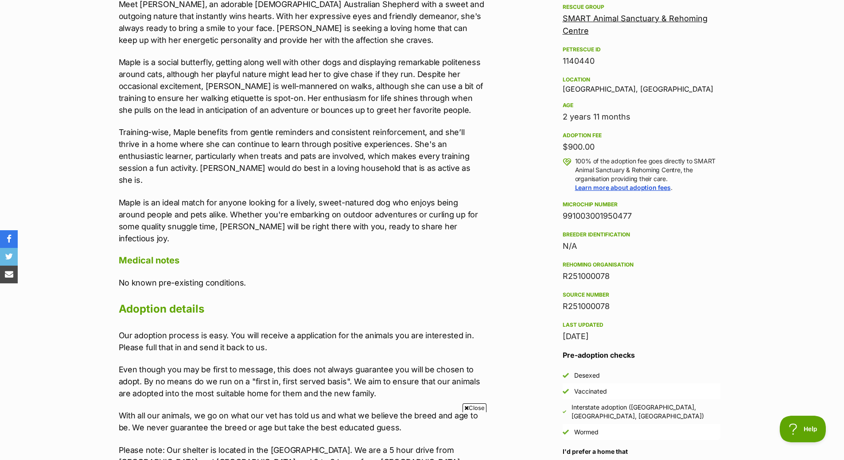
scroll to position [487, 0]
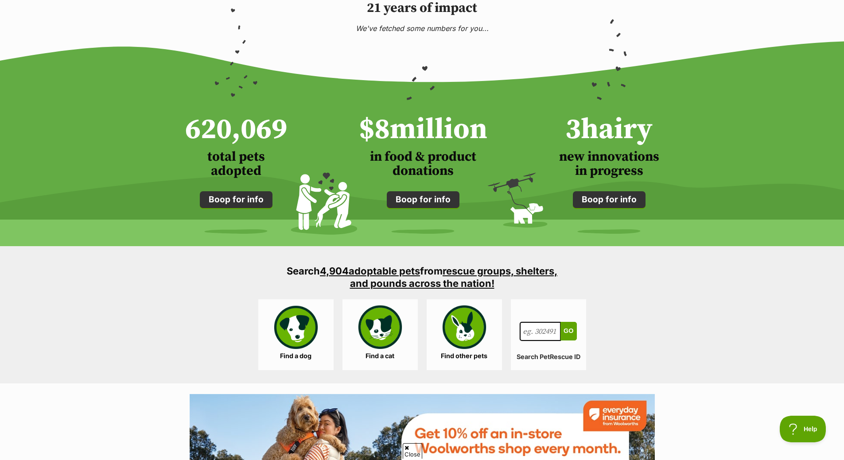
scroll to position [709, 0]
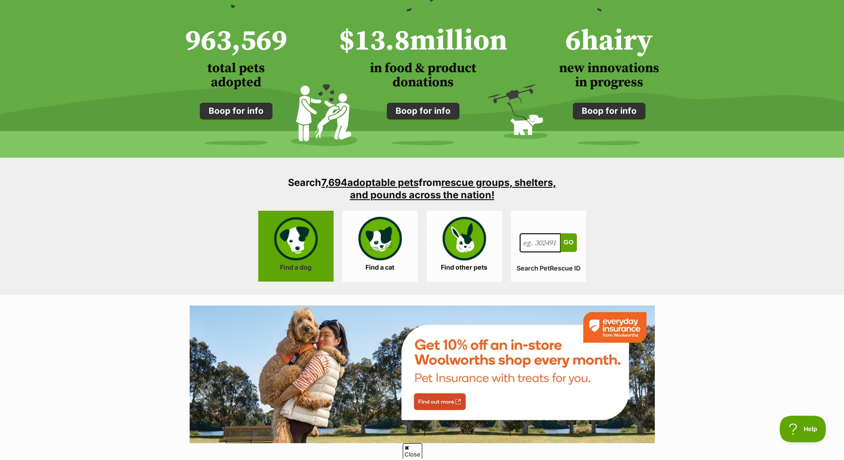
click at [302, 248] on link "Find a dog" at bounding box center [295, 246] width 75 height 71
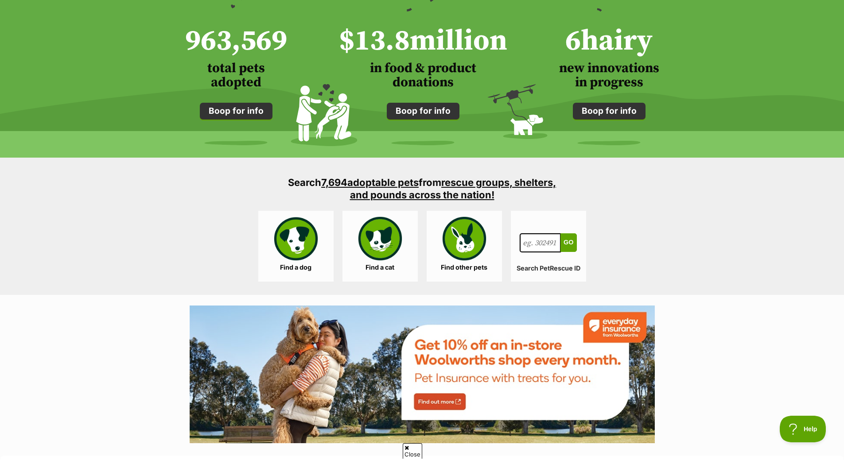
scroll to position [0, 0]
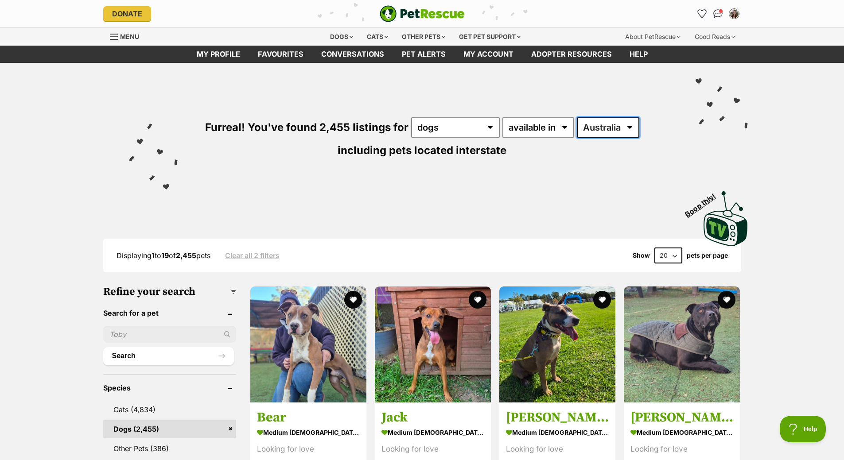
click at [611, 129] on select "Australia ACT NSW NT QLD SA TAS VIC WA" at bounding box center [608, 127] width 62 height 20
select select "VIC"
click at [577, 117] on select "Australia ACT NSW NT QLD SA TAS VIC WA" at bounding box center [608, 127] width 62 height 20
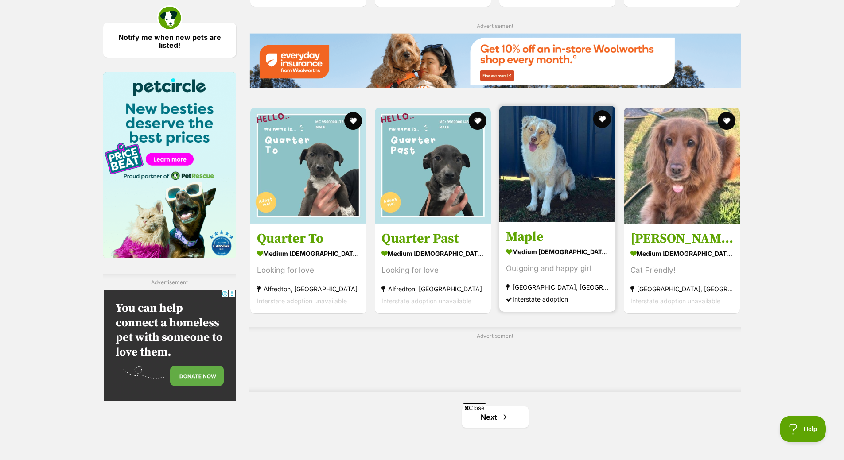
click at [532, 221] on img at bounding box center [557, 164] width 116 height 116
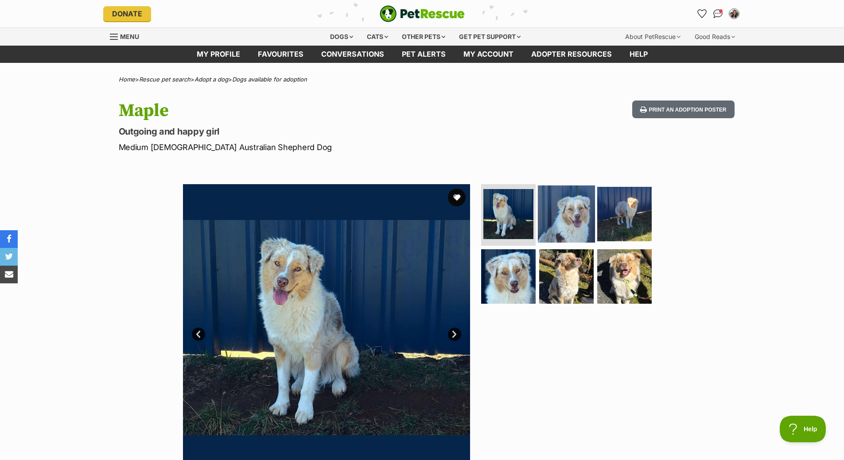
click at [575, 229] on img at bounding box center [566, 213] width 57 height 57
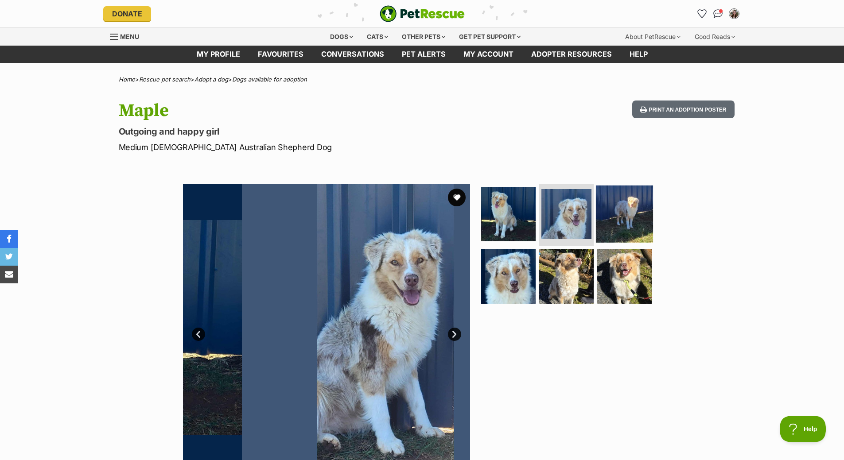
click at [619, 225] on img at bounding box center [624, 213] width 57 height 57
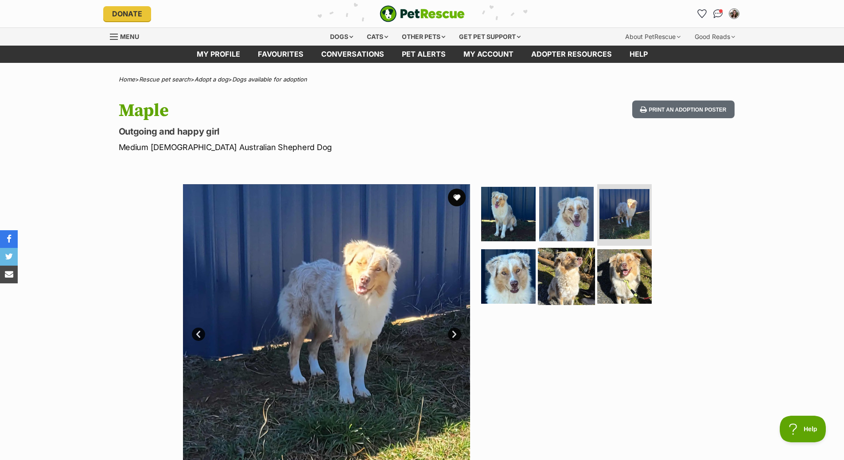
click at [564, 274] on img at bounding box center [566, 276] width 57 height 57
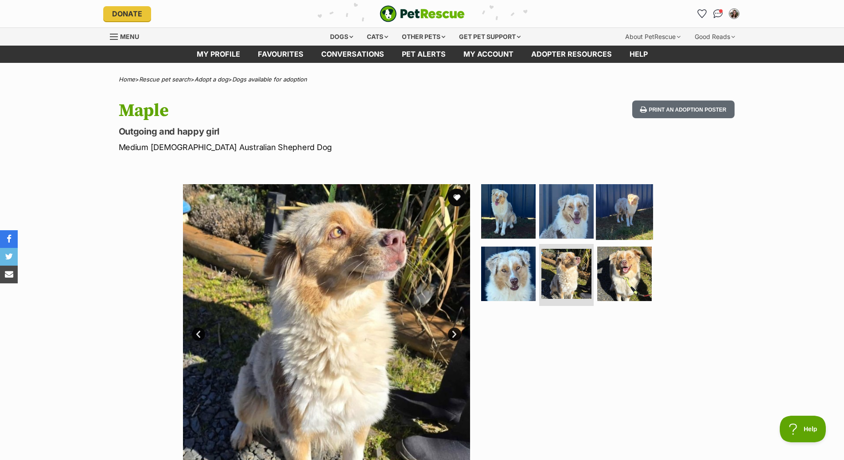
click at [618, 223] on img at bounding box center [624, 210] width 57 height 57
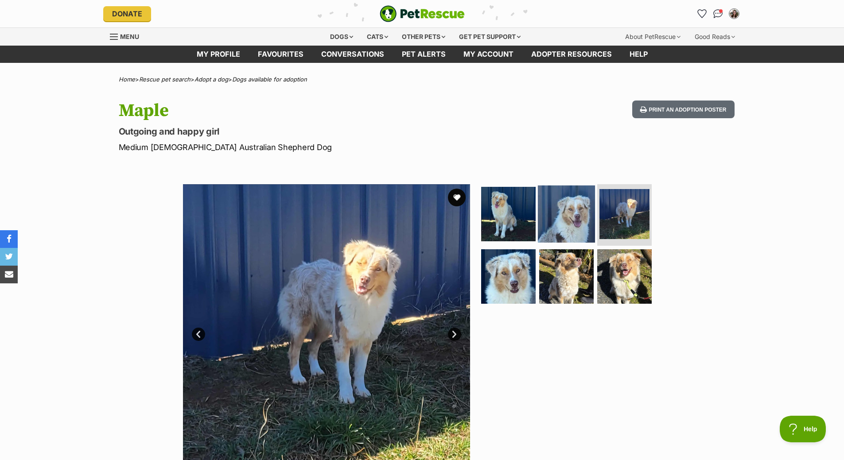
click at [571, 219] on img at bounding box center [566, 213] width 57 height 57
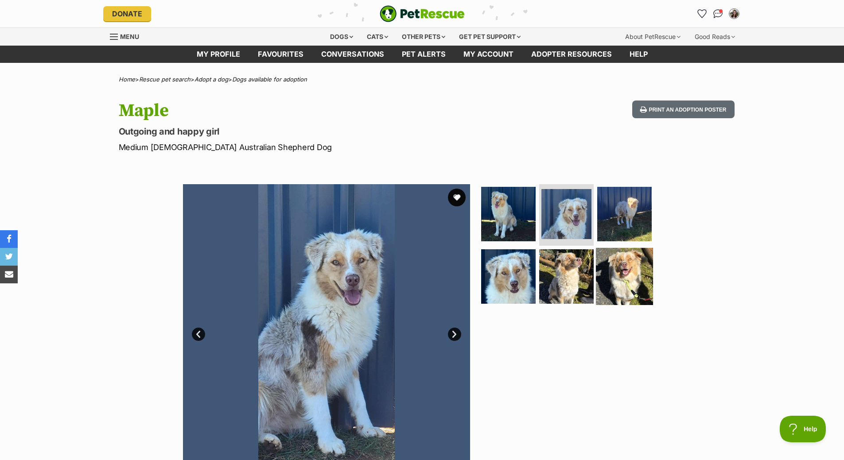
click at [616, 275] on img at bounding box center [624, 276] width 57 height 57
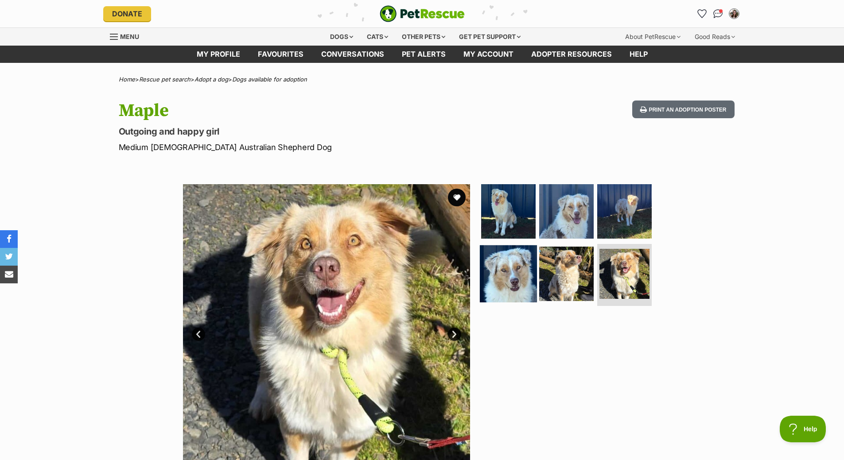
click at [513, 286] on img at bounding box center [508, 273] width 57 height 57
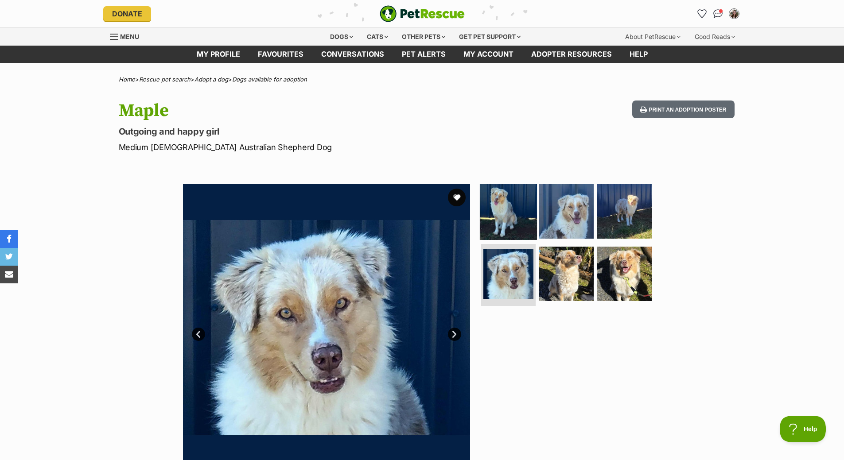
click at [508, 220] on img at bounding box center [508, 210] width 57 height 57
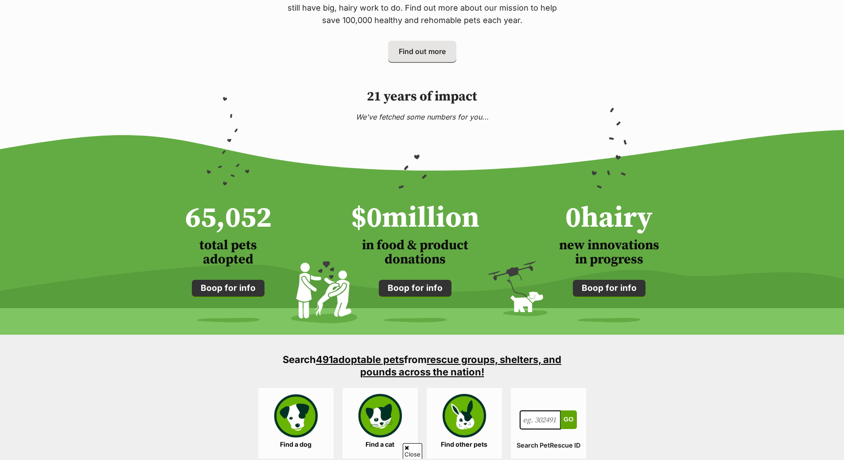
scroll to position [576, 0]
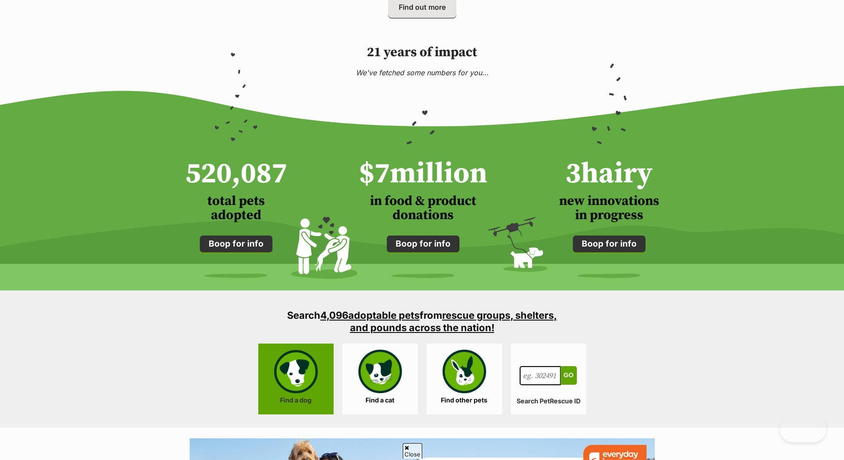
click at [288, 344] on link "Find a dog" at bounding box center [295, 379] width 75 height 71
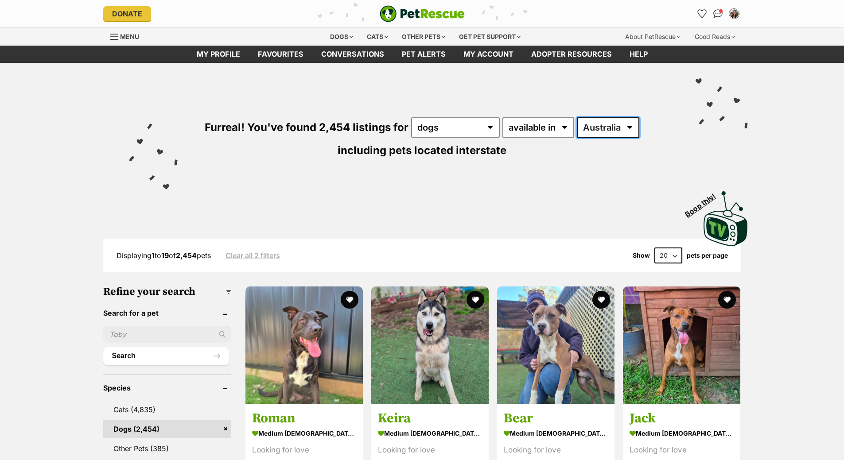
click at [611, 125] on select "Australia ACT NSW NT QLD SA TAS VIC WA" at bounding box center [608, 127] width 62 height 20
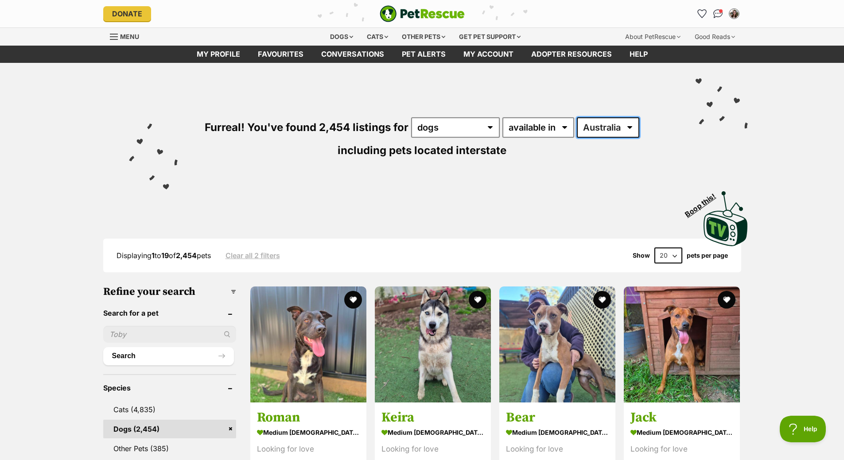
select select "VIC"
click at [577, 117] on select "Australia ACT NSW NT QLD SA TAS VIC WA" at bounding box center [608, 127] width 62 height 20
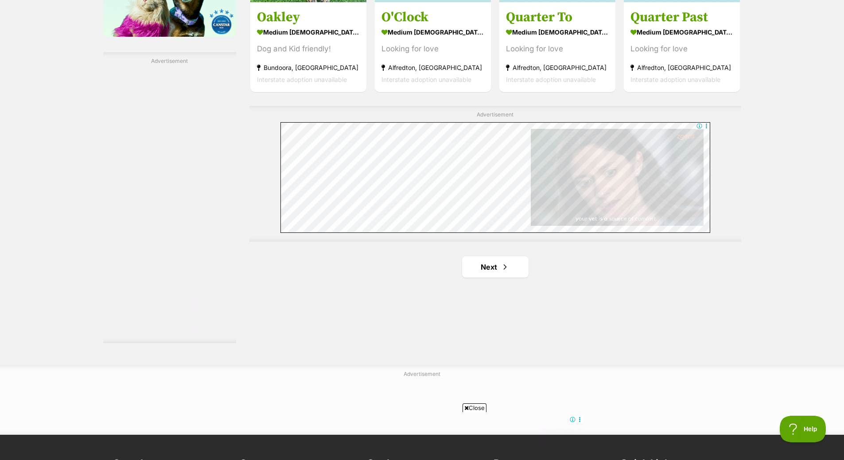
scroll to position [1550, 0]
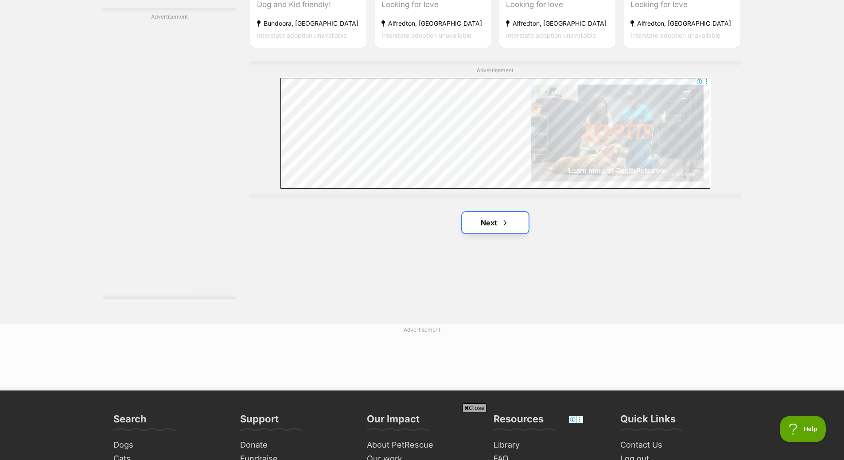
click at [487, 221] on link "Next" at bounding box center [495, 222] width 66 height 21
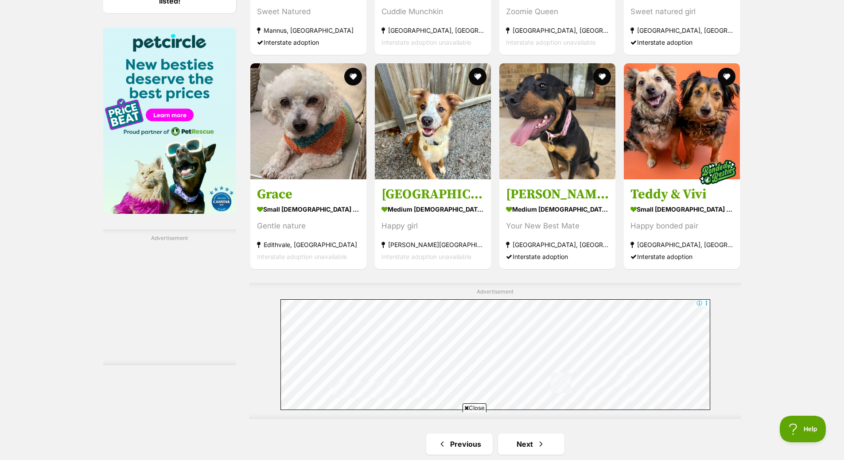
scroll to position [1373, 0]
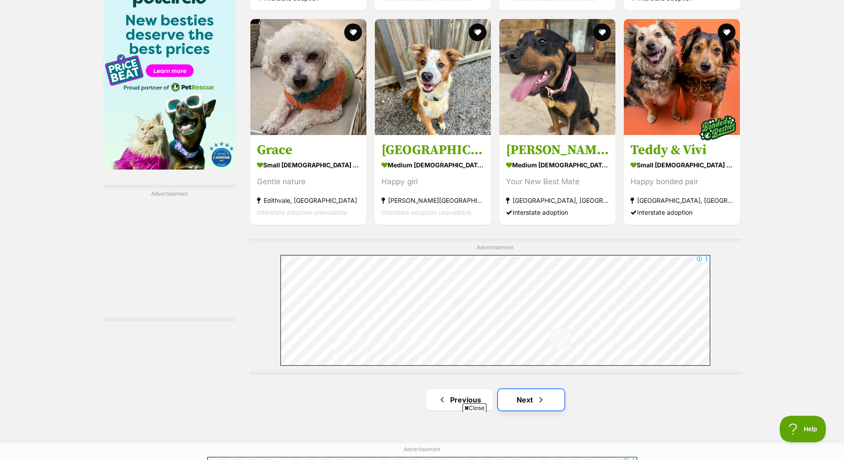
click at [543, 400] on span "Next page" at bounding box center [540, 400] width 9 height 11
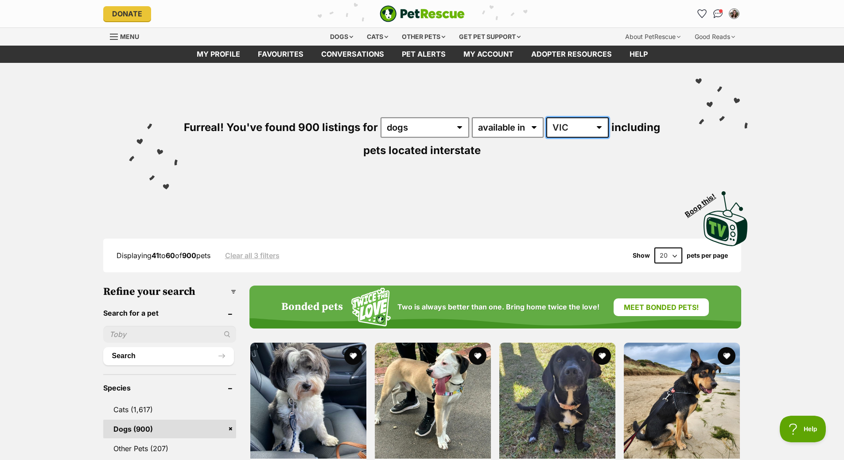
click at [590, 132] on select "[GEOGRAPHIC_DATA] [GEOGRAPHIC_DATA] [GEOGRAPHIC_DATA] [GEOGRAPHIC_DATA] [GEOGRA…" at bounding box center [577, 127] width 62 height 20
click at [586, 128] on select "Australia ACT NSW NT QLD SA TAS VIC WA" at bounding box center [577, 127] width 62 height 20
click at [547, 117] on select "Australia ACT NSW NT QLD SA TAS VIC WA" at bounding box center [577, 127] width 62 height 20
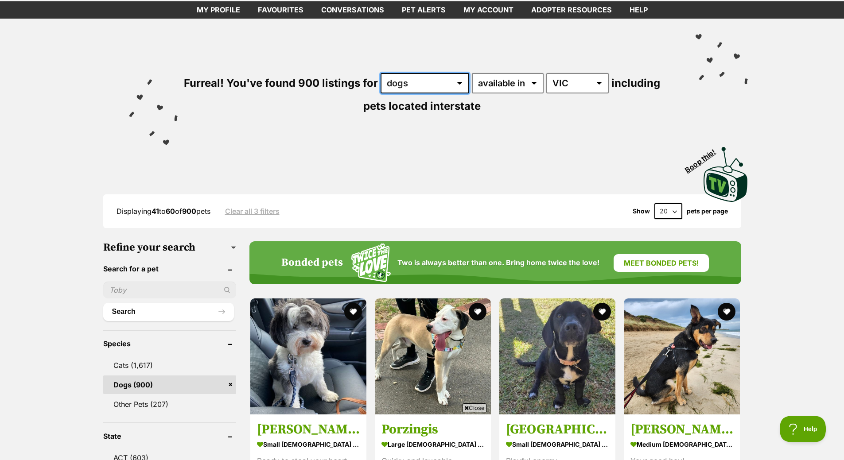
click at [417, 86] on select "any type of pet cats dogs other pets" at bounding box center [424, 83] width 89 height 20
click at [380, 73] on select "any type of pet cats dogs other pets" at bounding box center [424, 83] width 89 height 20
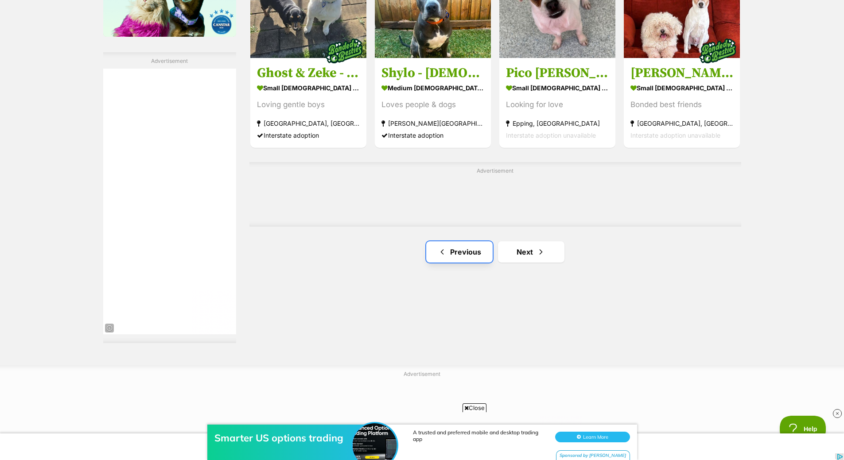
click at [483, 248] on link "Previous" at bounding box center [459, 251] width 66 height 21
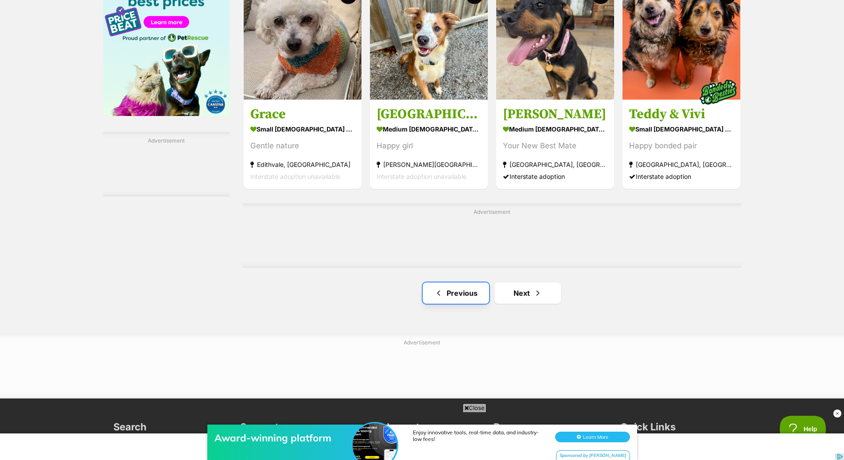
click at [450, 302] on link "Previous" at bounding box center [456, 293] width 66 height 21
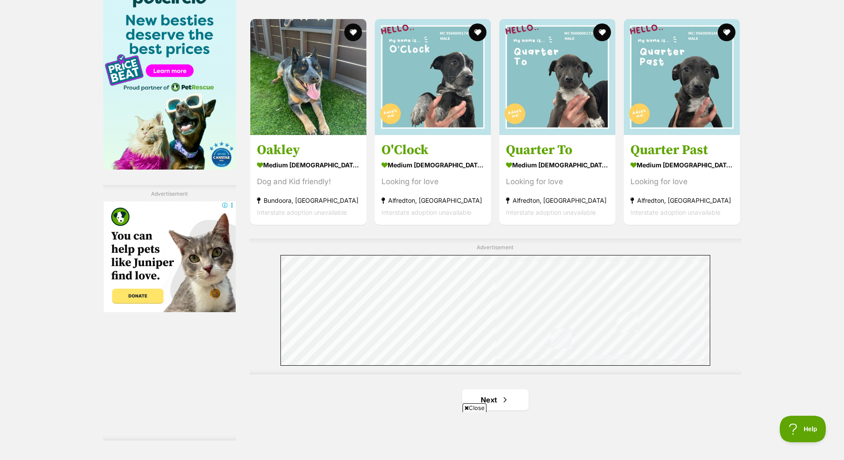
scroll to position [1506, 0]
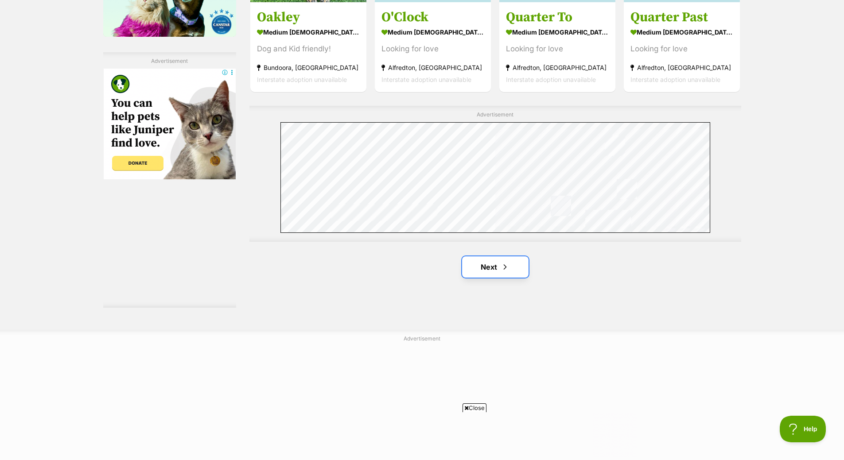
click at [520, 271] on link "Next" at bounding box center [495, 266] width 66 height 21
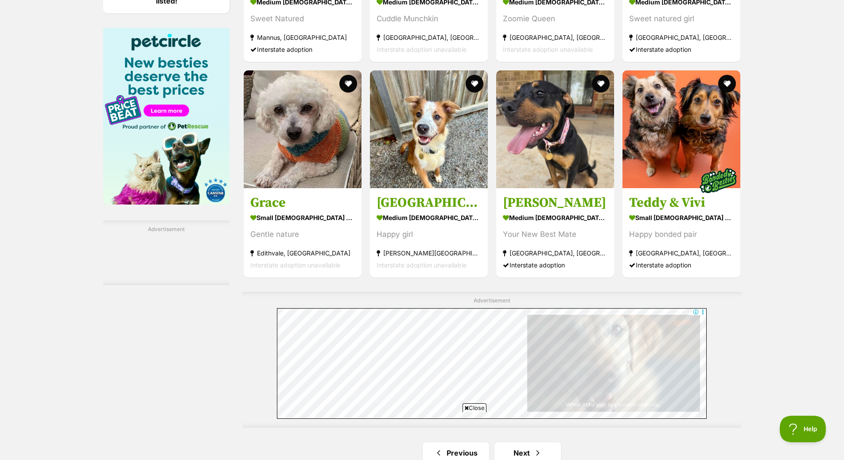
scroll to position [1594, 0]
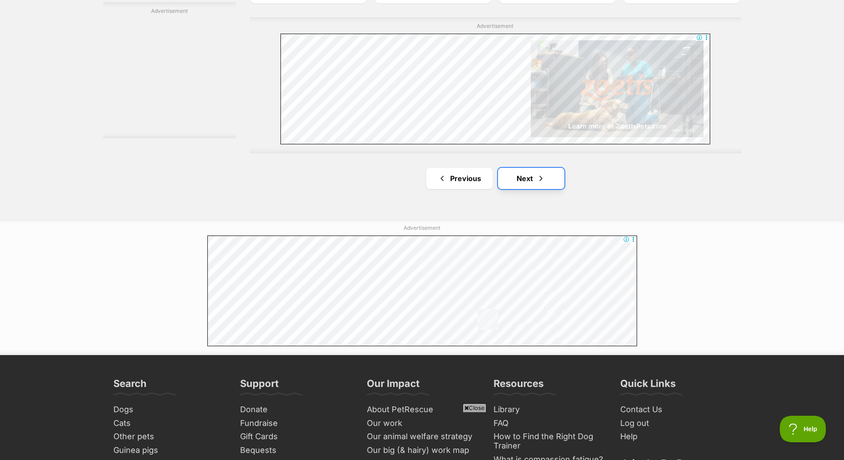
click at [523, 175] on link "Next" at bounding box center [531, 178] width 66 height 21
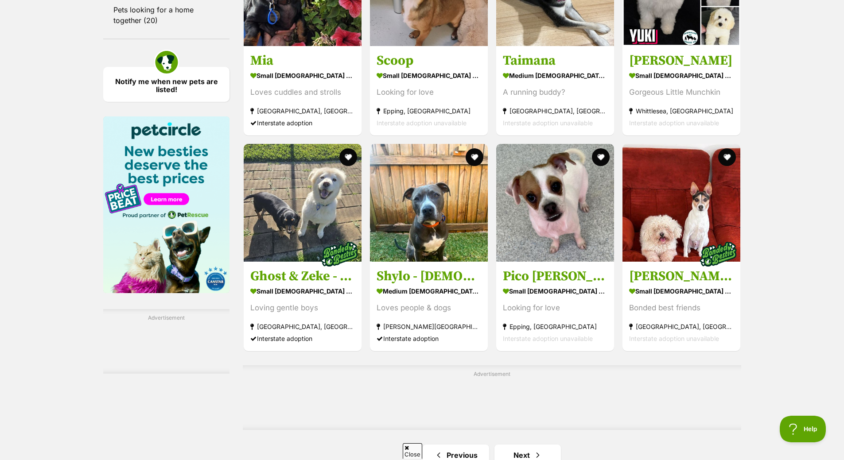
scroll to position [1417, 0]
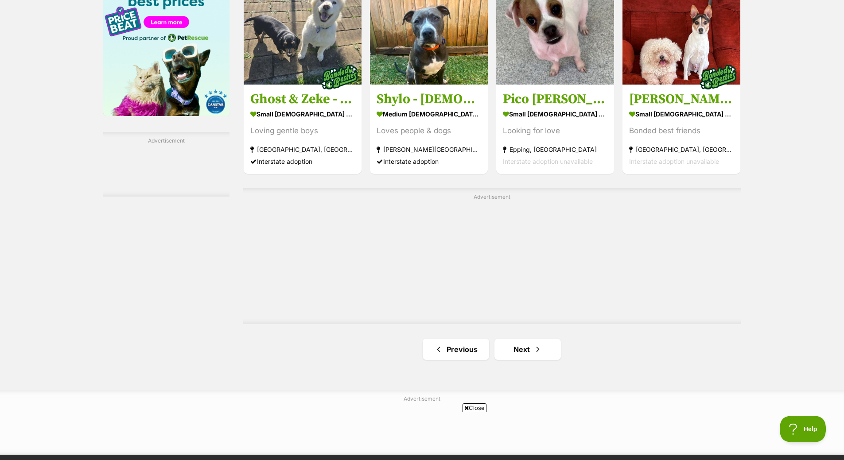
click at [534, 272] on div "Advertisement" at bounding box center [492, 256] width 498 height 136
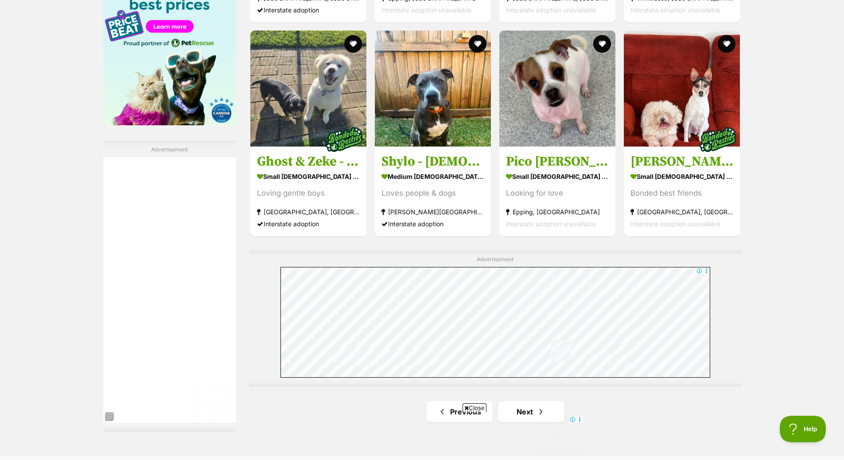
scroll to position [1506, 0]
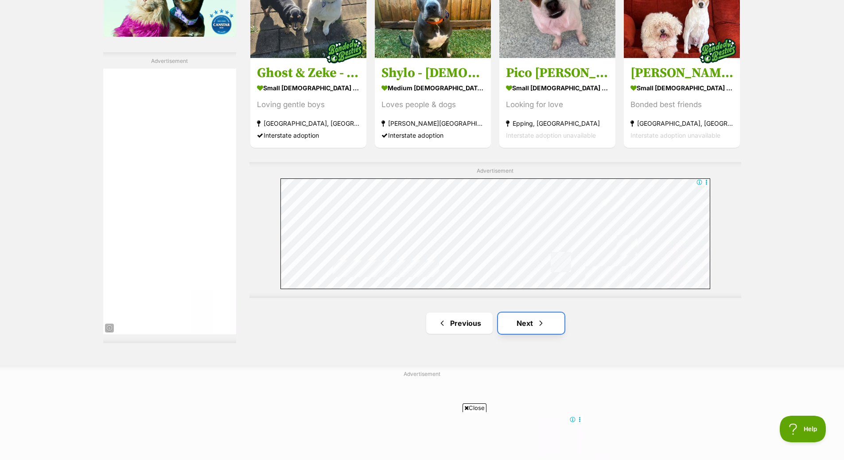
click at [540, 326] on span "Next page" at bounding box center [540, 323] width 9 height 11
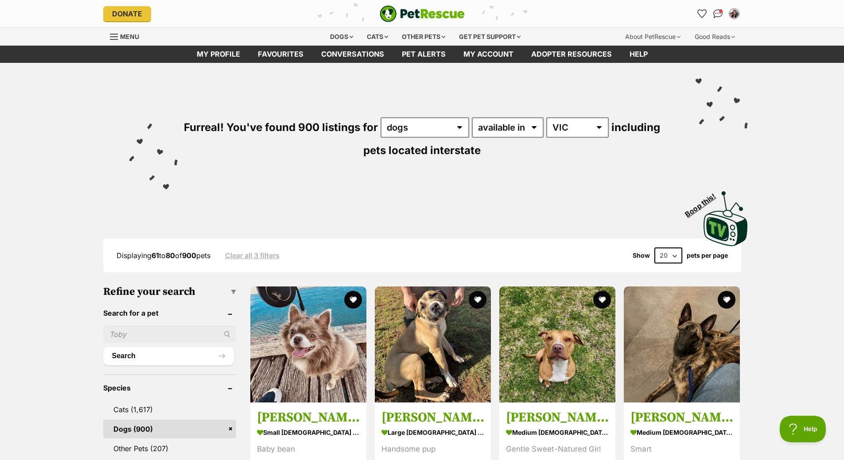
click at [181, 335] on input "text" at bounding box center [169, 334] width 133 height 17
type input "[PERSON_NAME]"
click at [103, 347] on button "Search" at bounding box center [168, 356] width 131 height 18
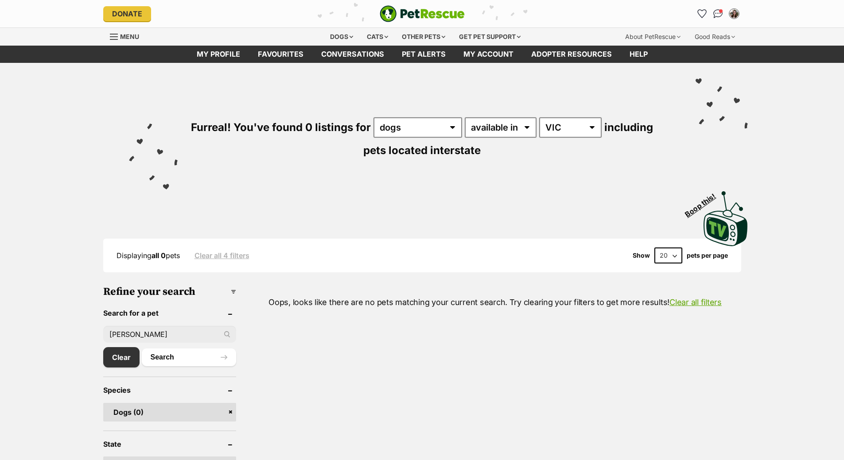
click at [180, 335] on input "mapel" at bounding box center [169, 334] width 133 height 17
type input "maple"
click at [142, 349] on button "Search" at bounding box center [189, 358] width 94 height 18
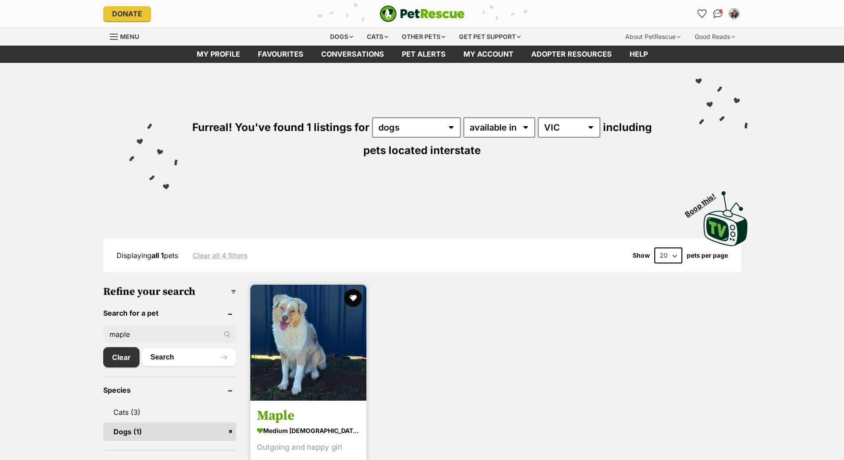
click at [289, 318] on img at bounding box center [308, 343] width 116 height 116
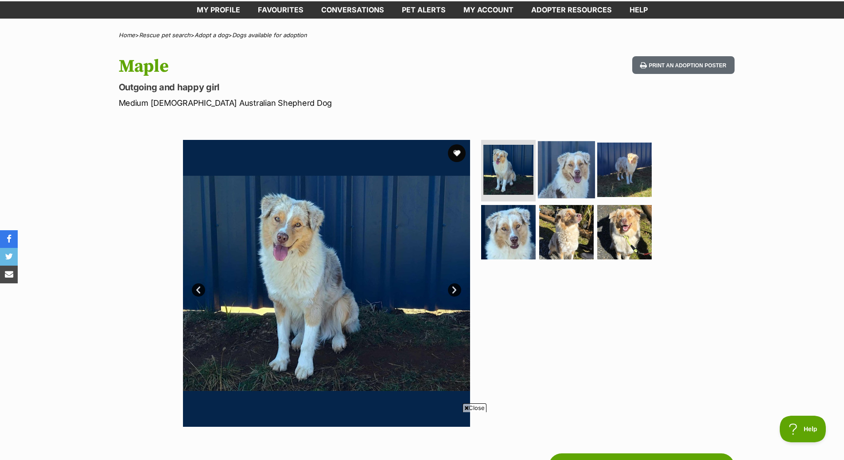
click at [572, 170] on img at bounding box center [566, 169] width 57 height 57
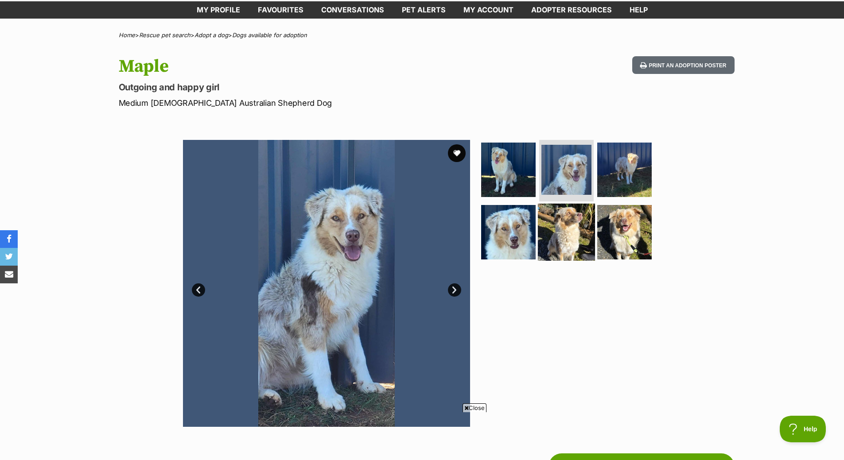
click at [563, 235] on img at bounding box center [566, 232] width 57 height 57
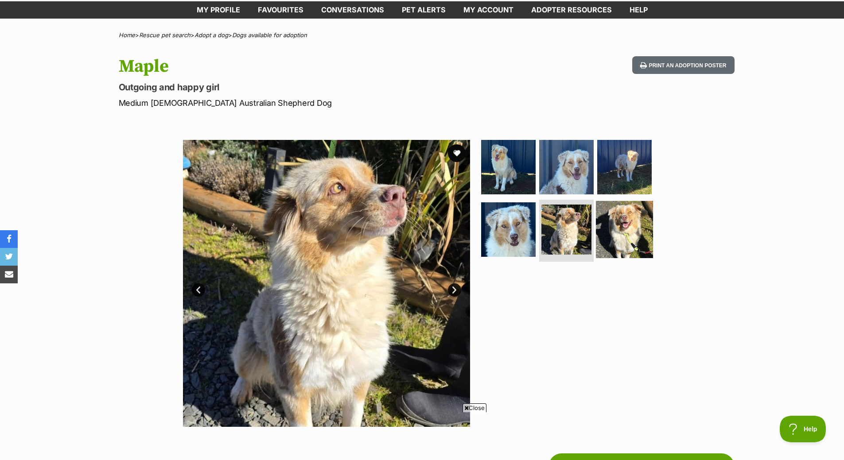
click at [636, 238] on img at bounding box center [624, 229] width 57 height 57
